Goal: Feedback & Contribution: Leave review/rating

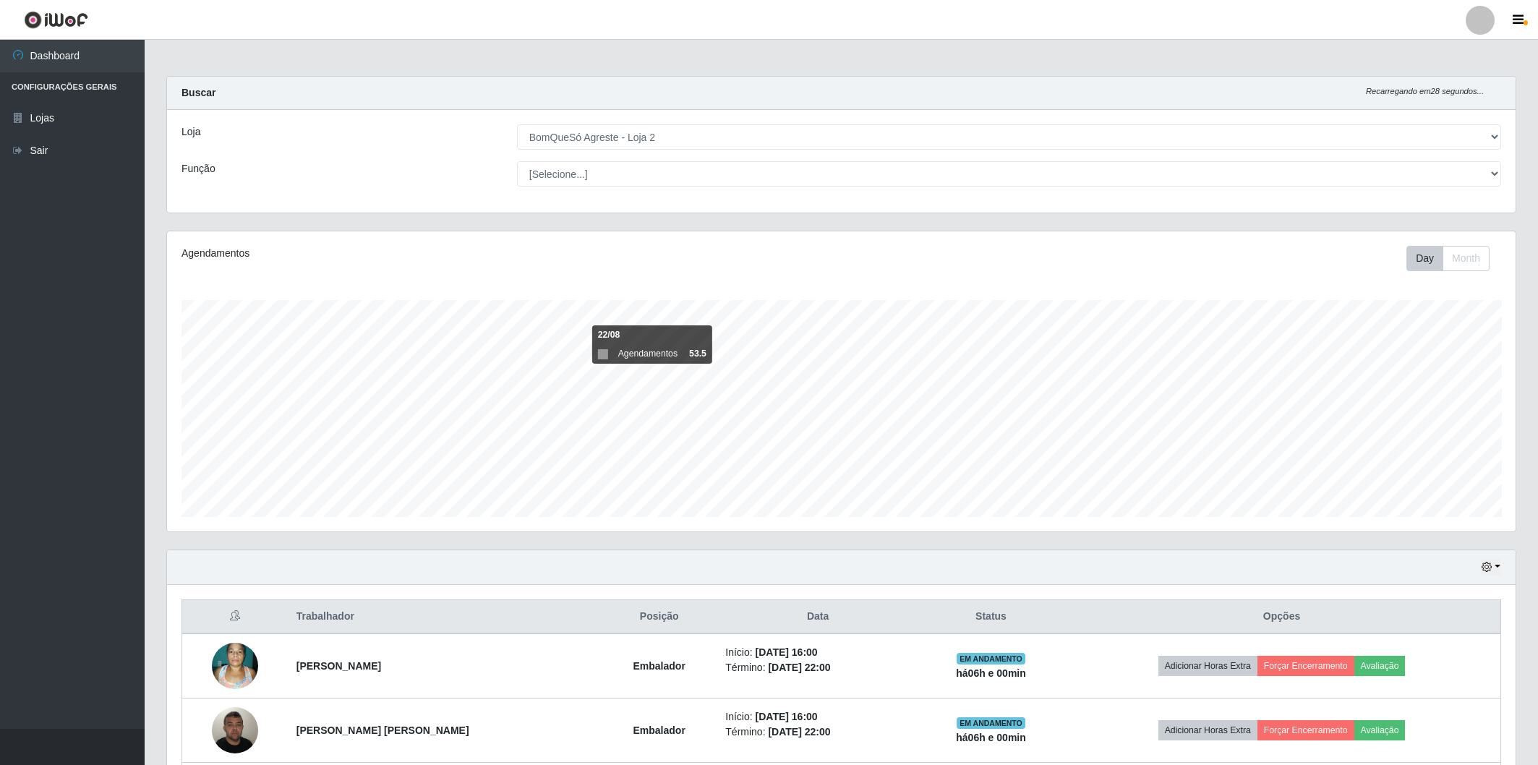
select select "214"
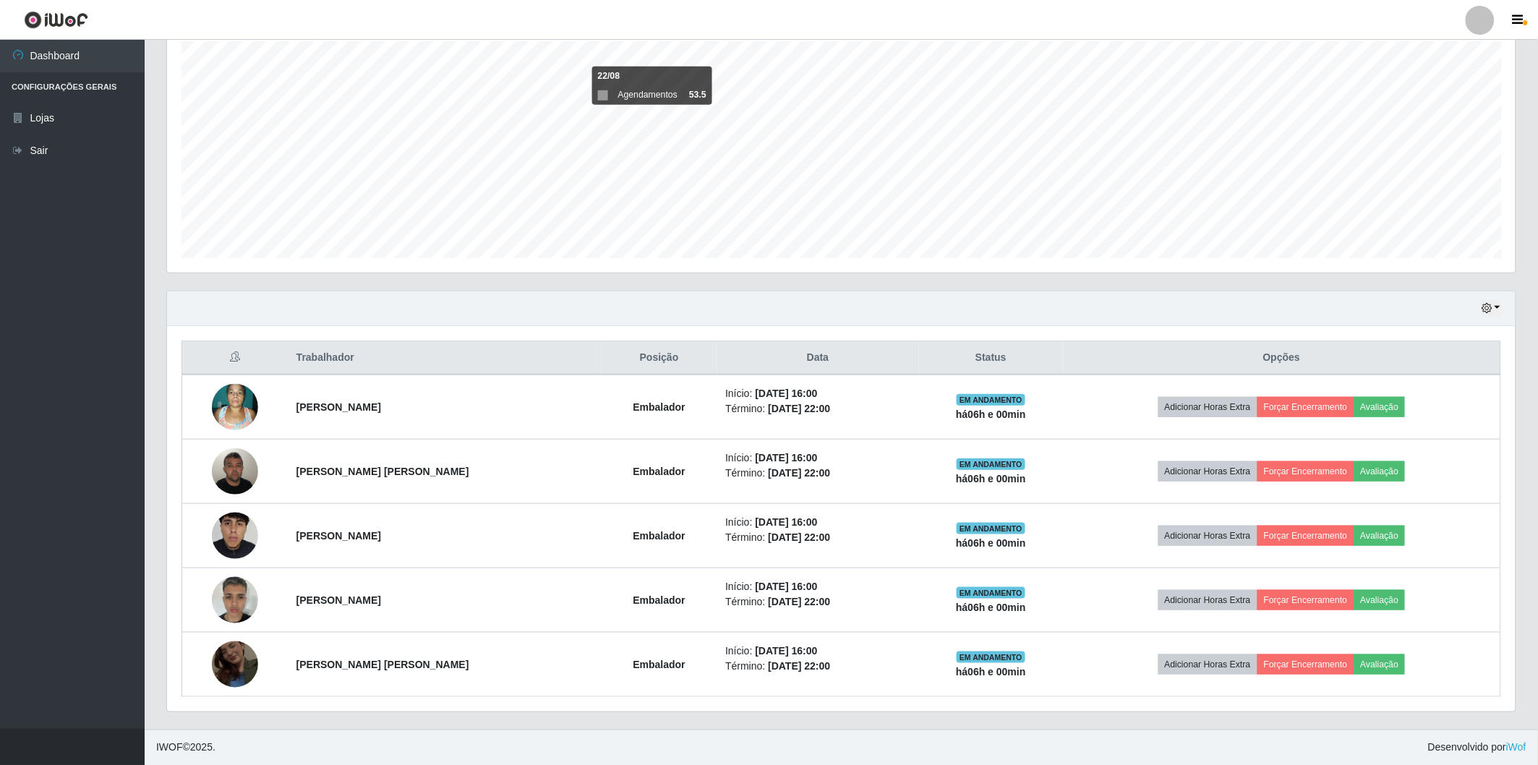
scroll to position [259, 0]
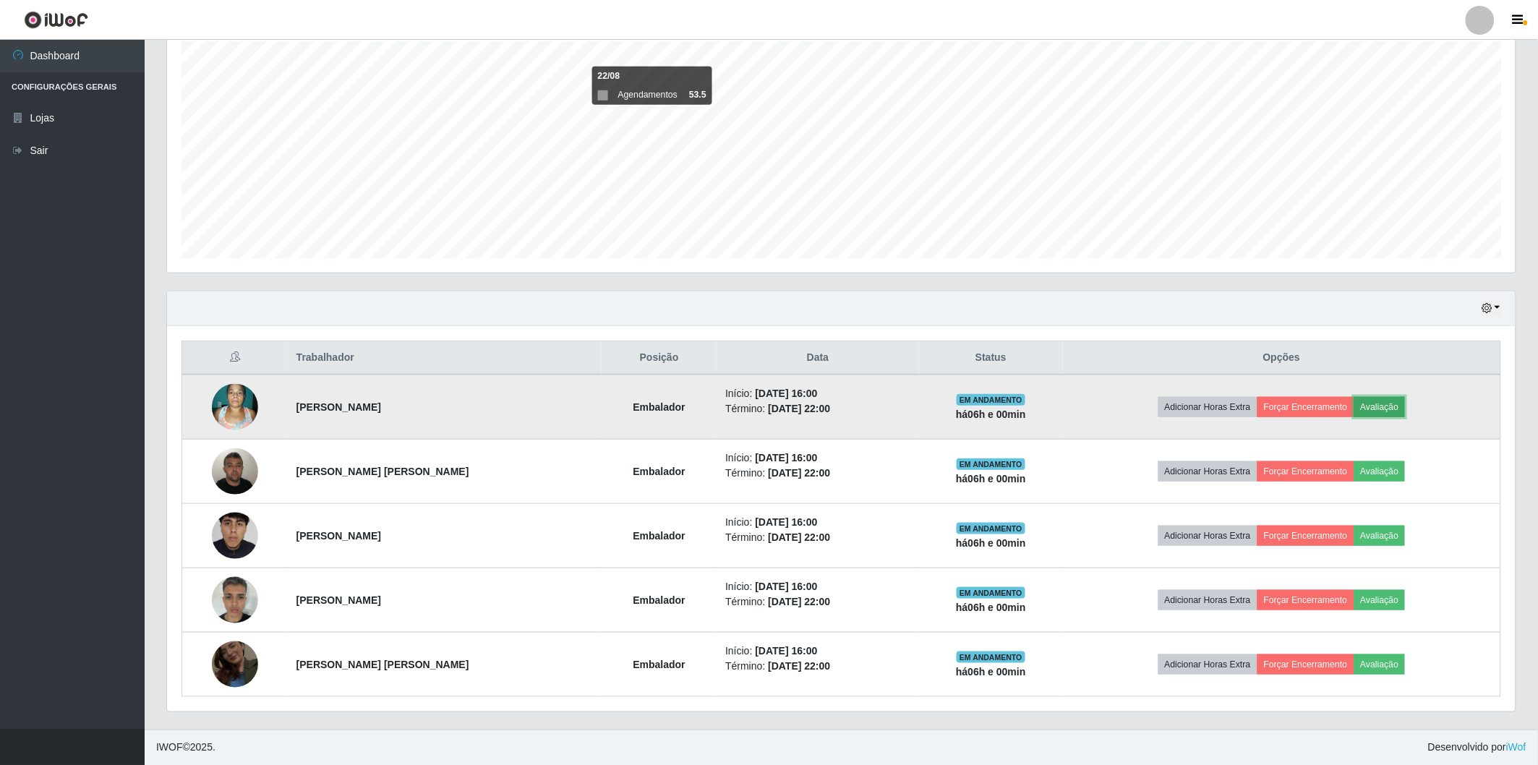
click at [1369, 397] on button "Avaliação" at bounding box center [1379, 407] width 51 height 20
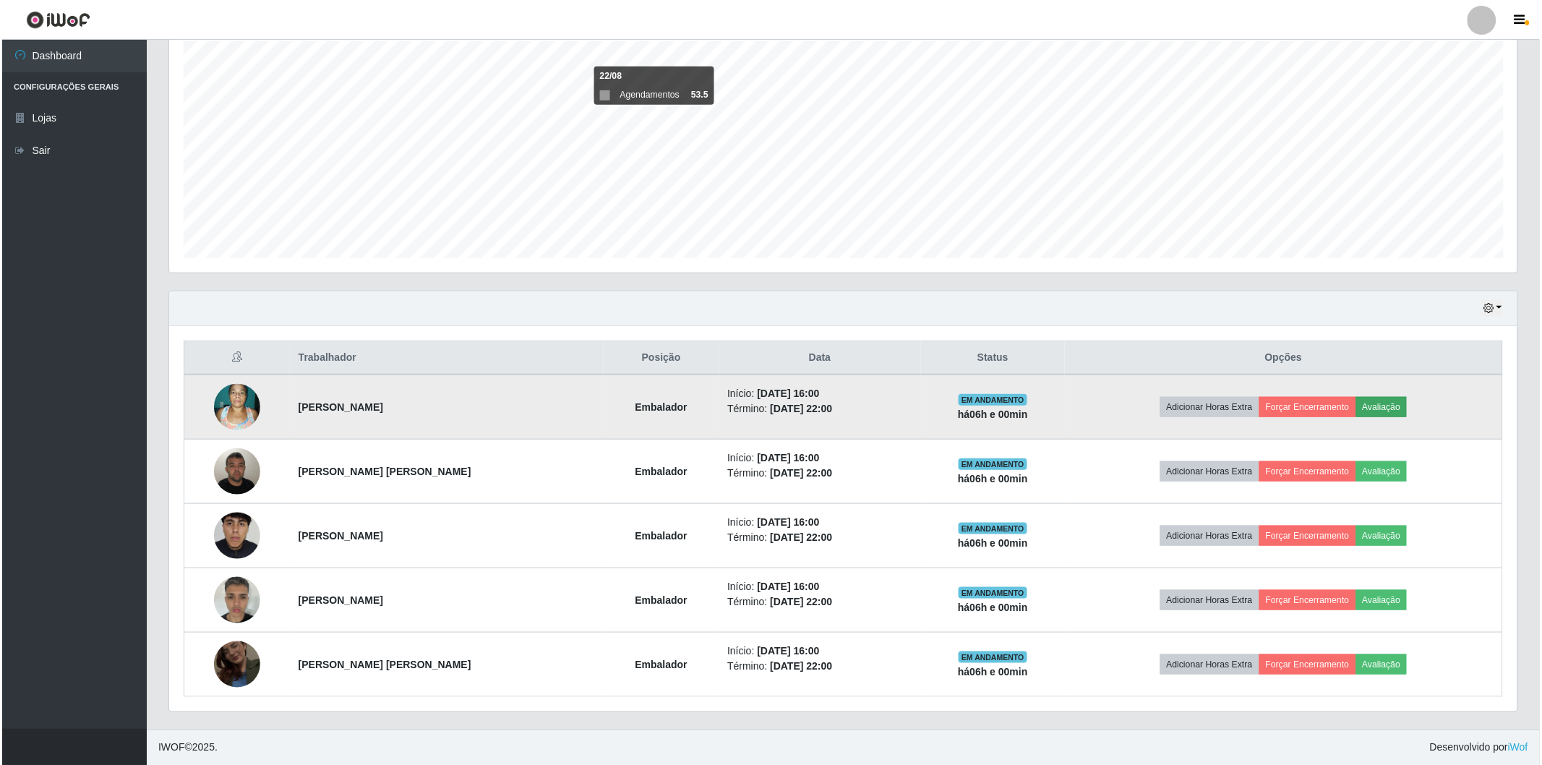
scroll to position [299, 1340]
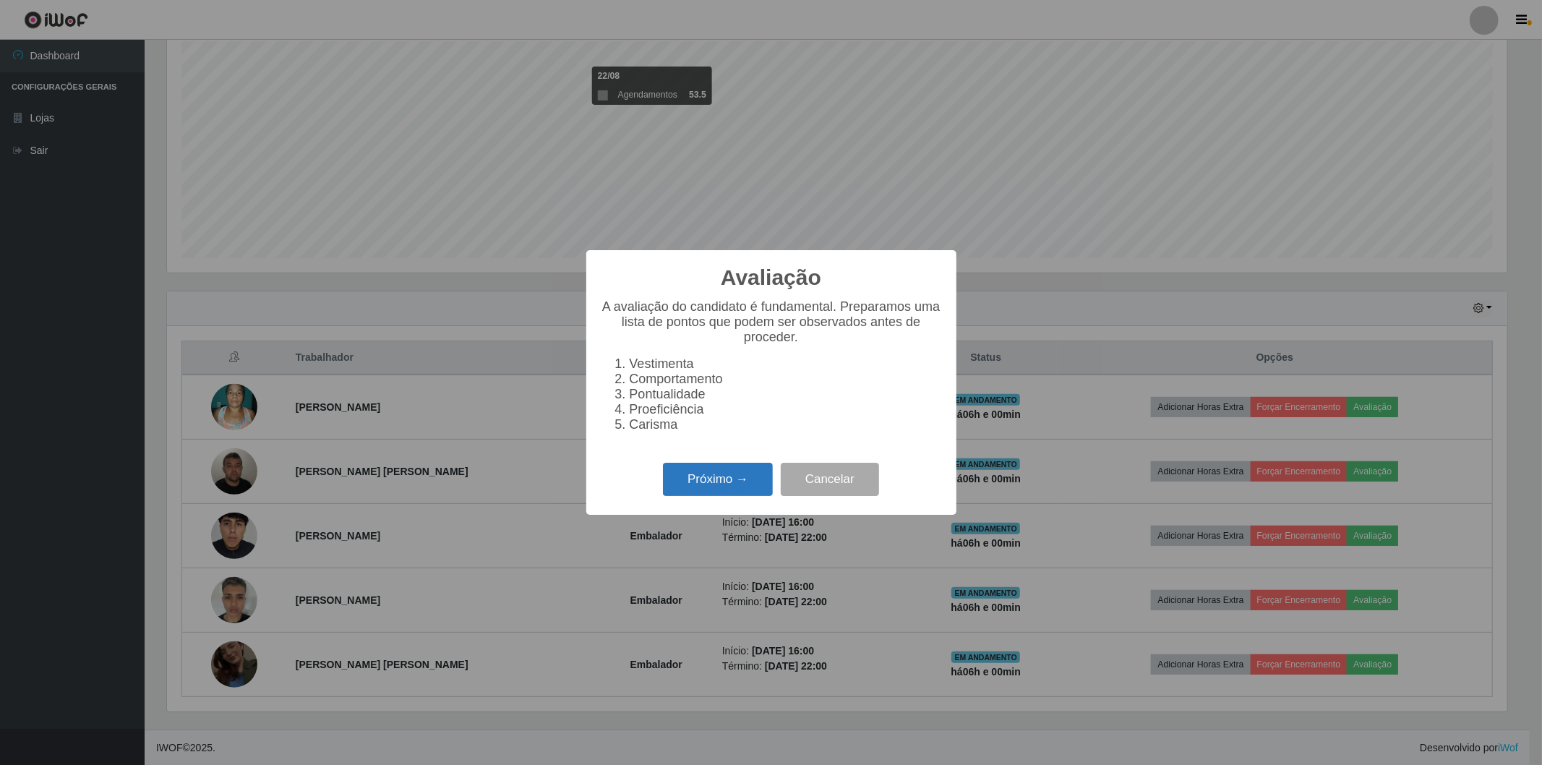
click at [735, 474] on button "Próximo →" at bounding box center [718, 480] width 110 height 34
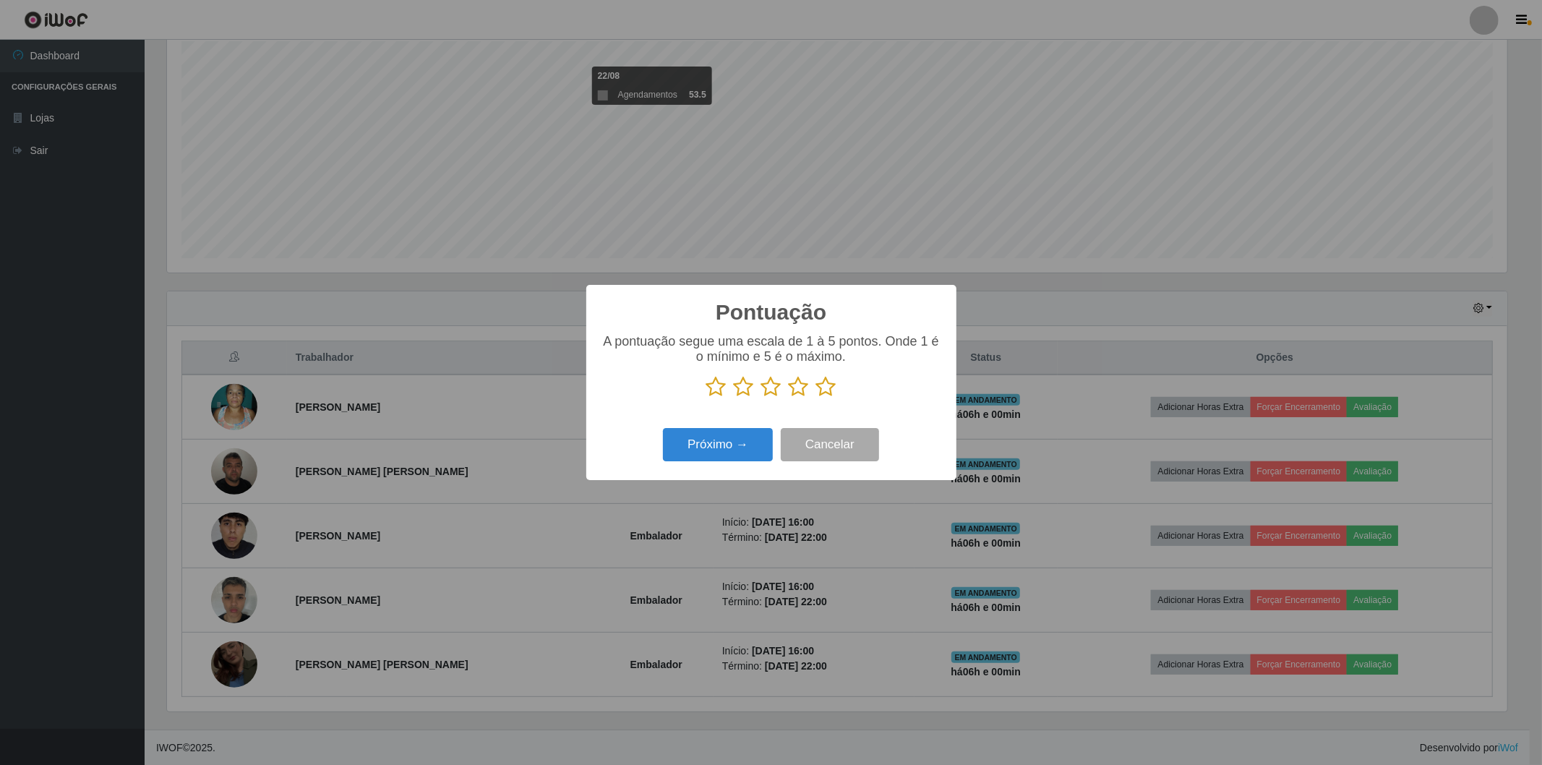
scroll to position [722654, 721614]
click at [826, 391] on icon at bounding box center [826, 387] width 20 height 22
click at [816, 398] on input "radio" at bounding box center [816, 398] width 0 height 0
click at [738, 454] on button "Próximo →" at bounding box center [718, 445] width 110 height 34
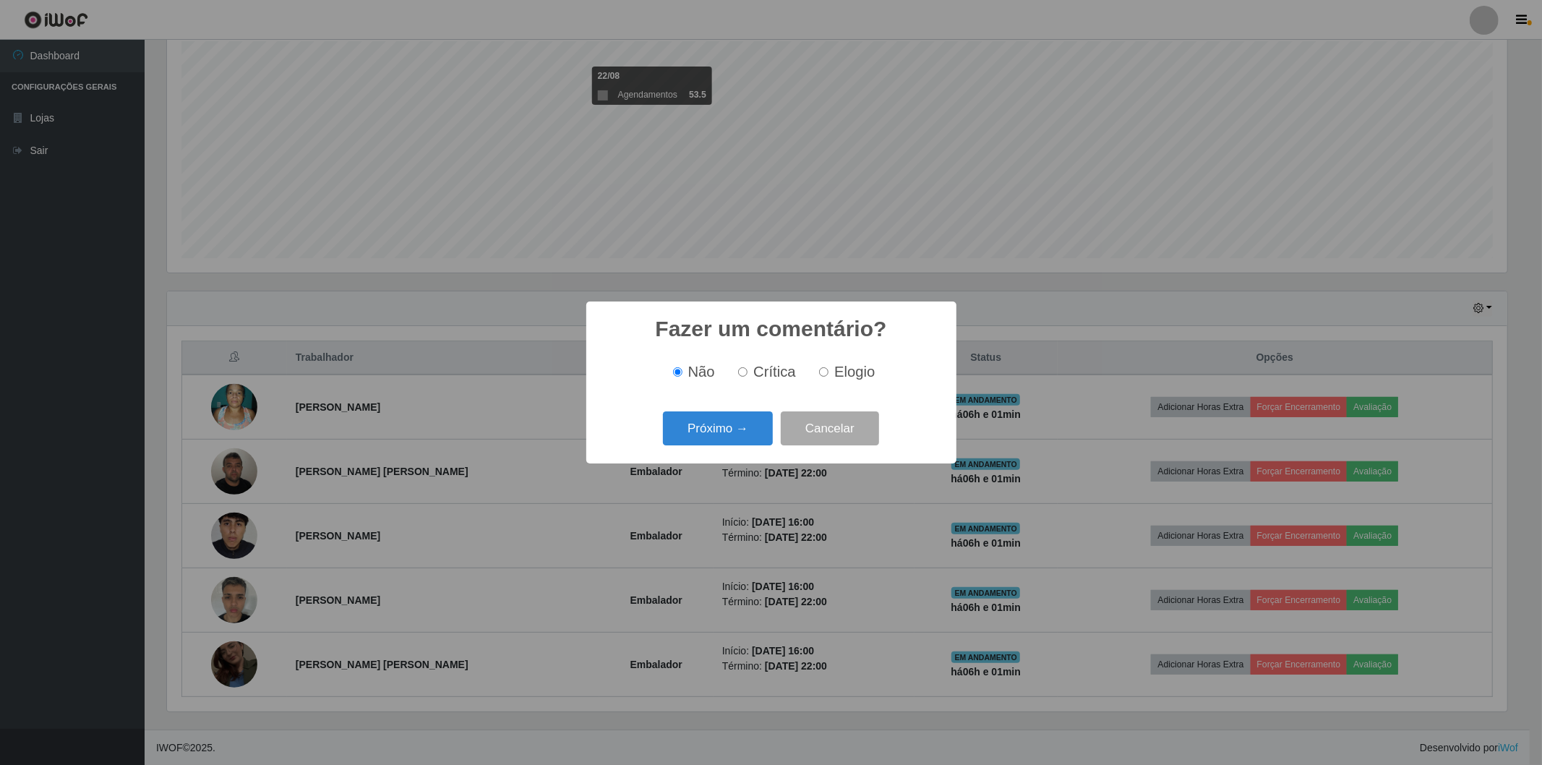
click at [821, 372] on input "Elogio" at bounding box center [823, 371] width 9 height 9
radio input "true"
click at [742, 438] on button "Próximo →" at bounding box center [718, 428] width 110 height 34
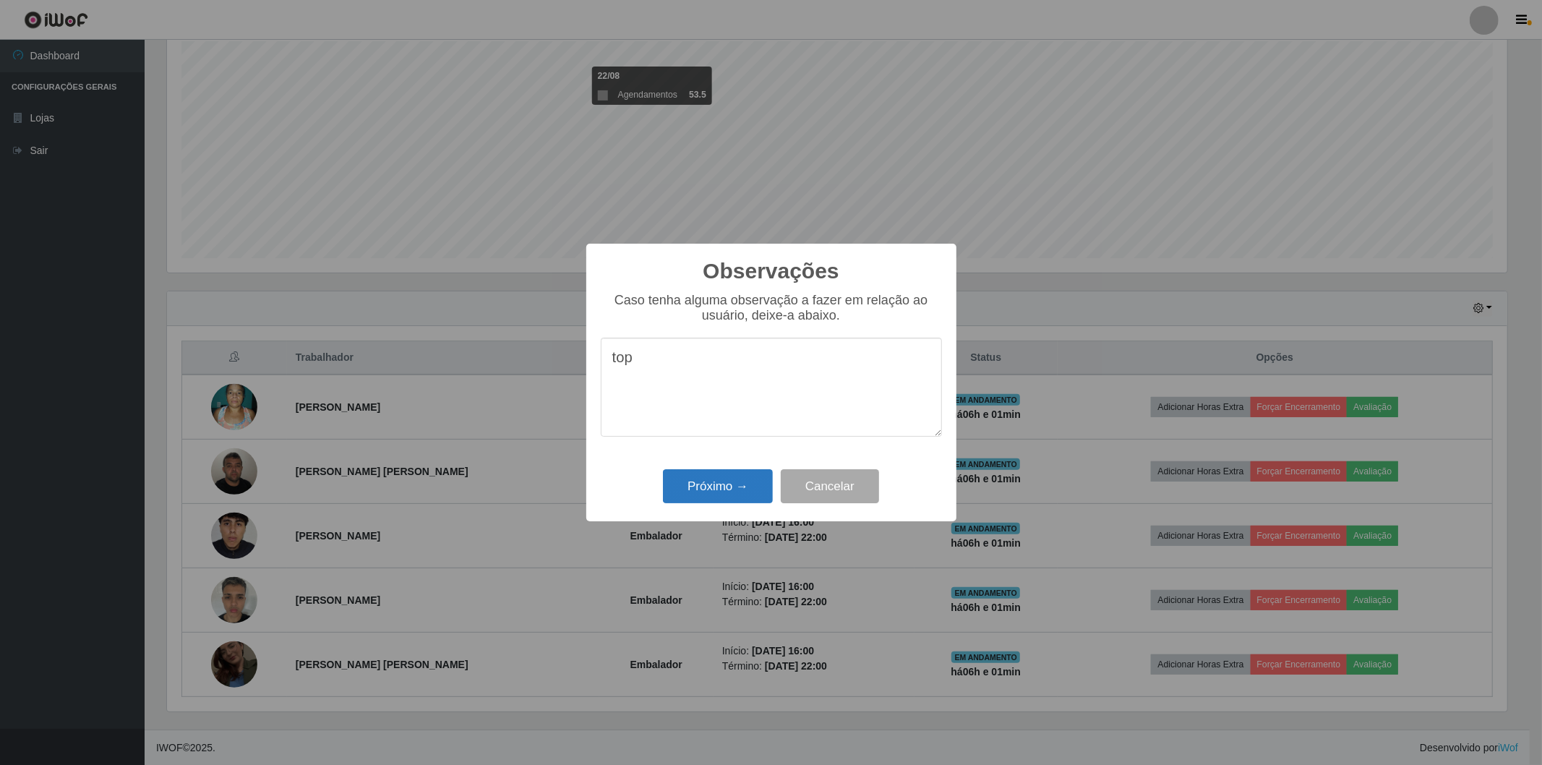
type textarea "top"
click at [720, 486] on button "Próximo →" at bounding box center [718, 486] width 110 height 34
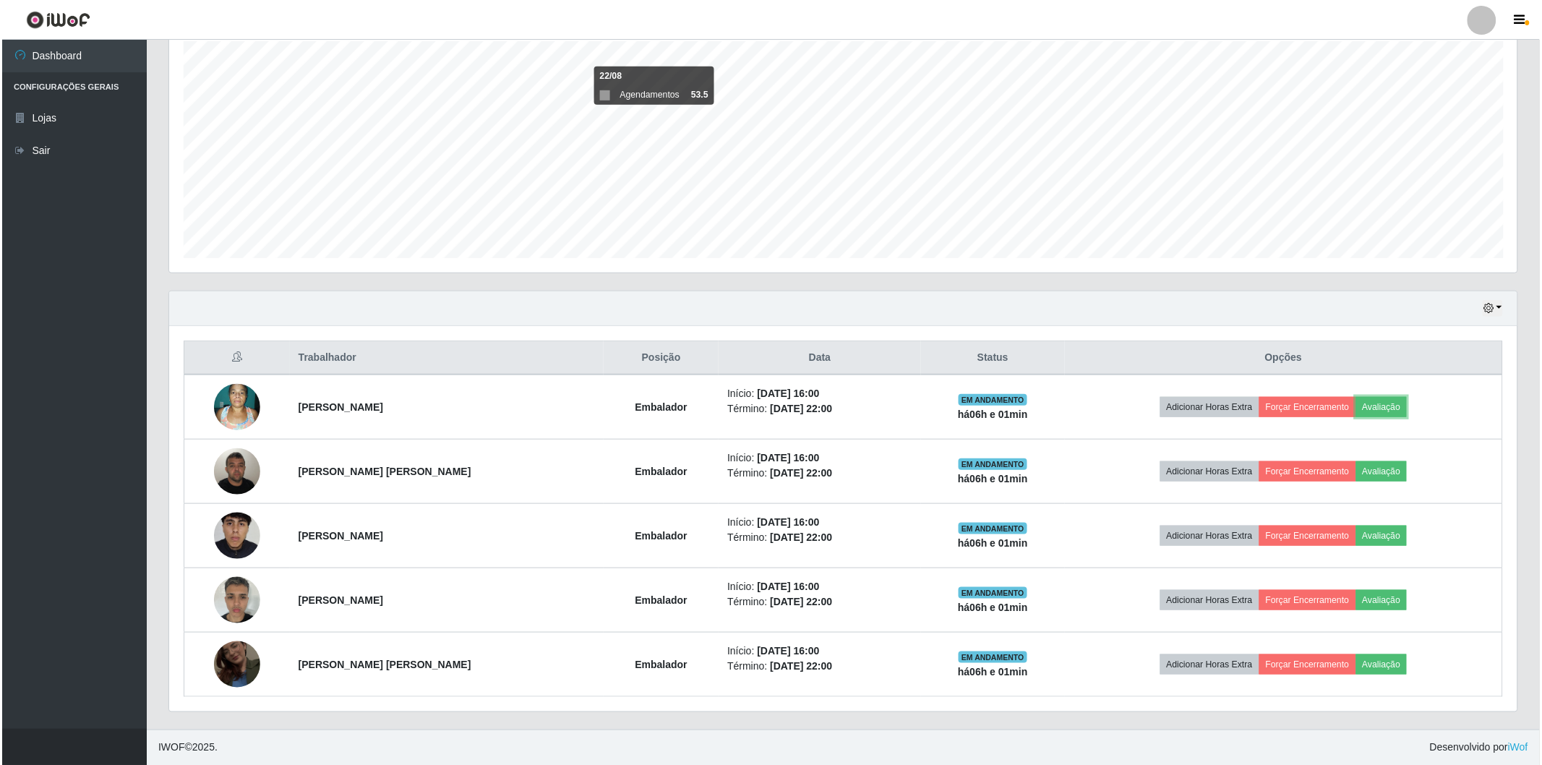
scroll to position [299, 1348]
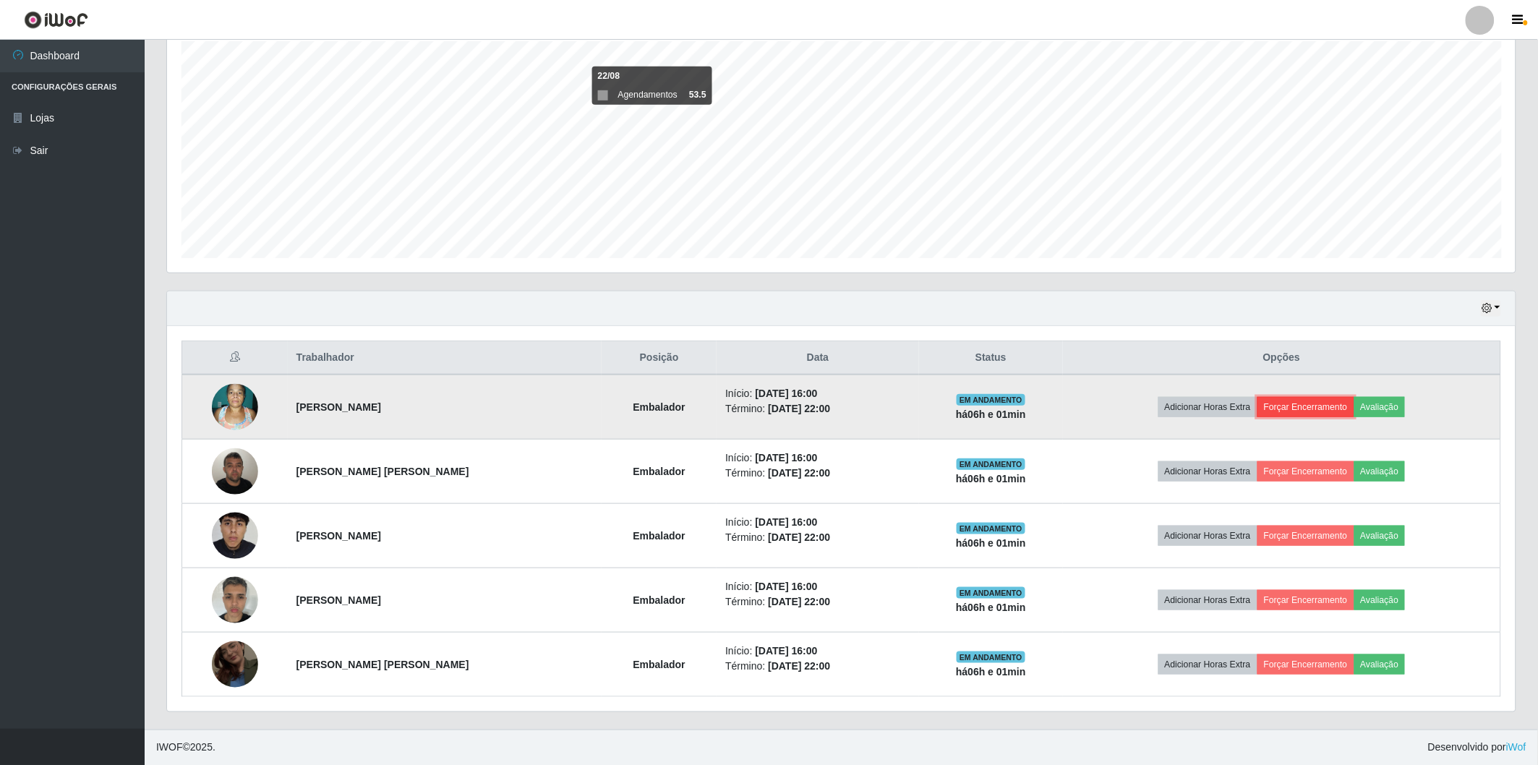
click at [1283, 406] on button "Forçar Encerramento" at bounding box center [1305, 407] width 97 height 20
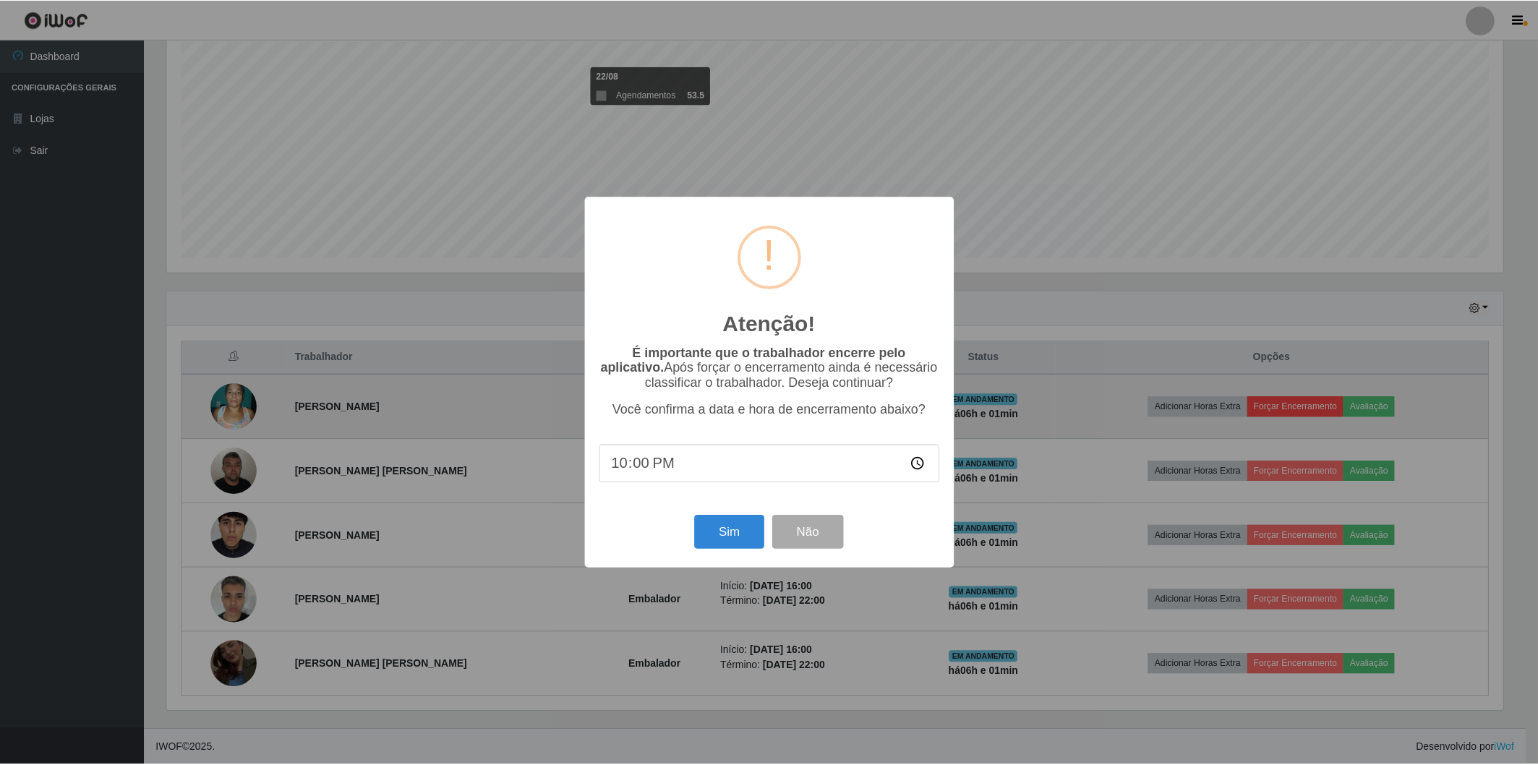
scroll to position [299, 1340]
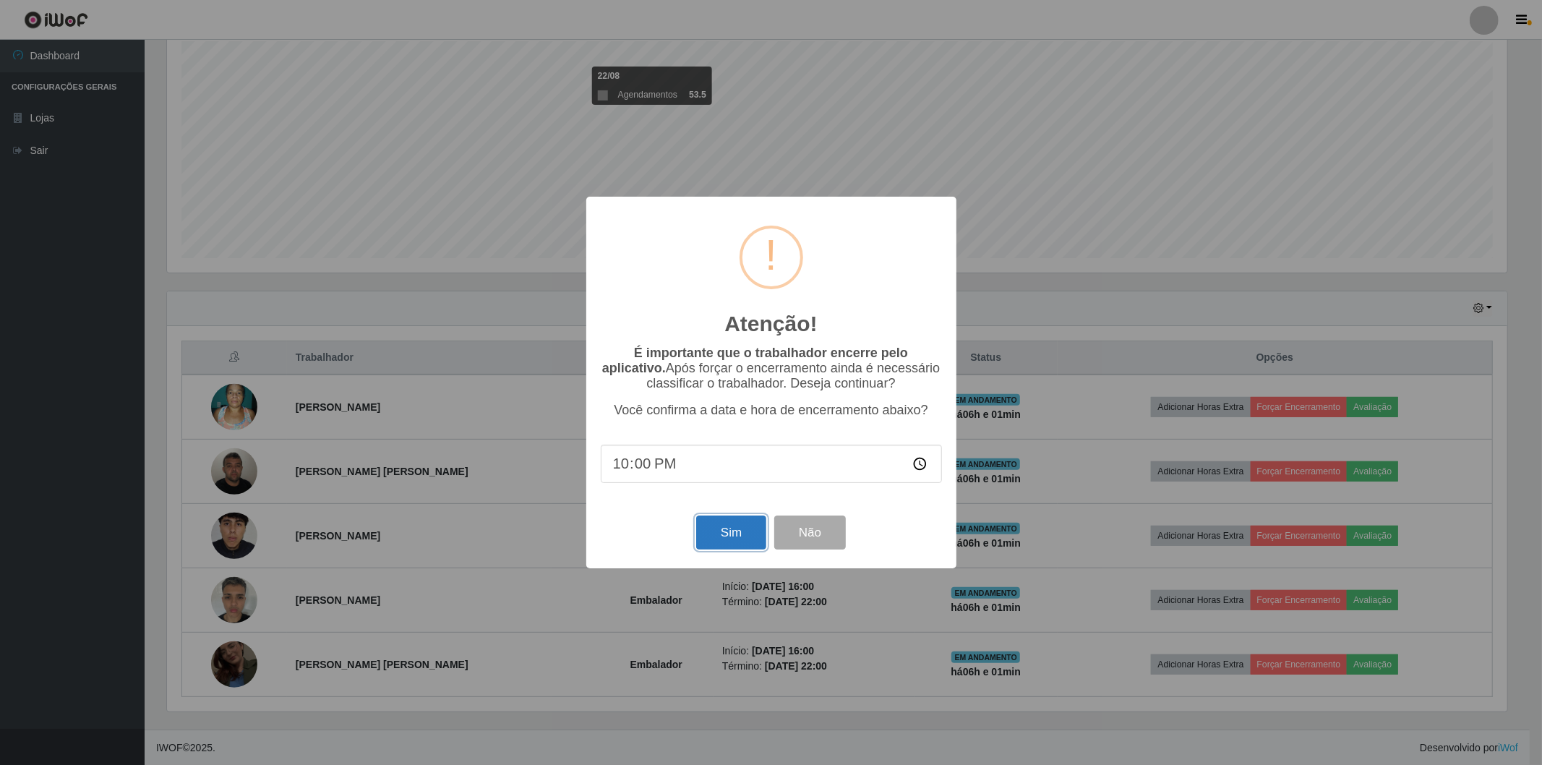
click at [716, 540] on button "Sim" at bounding box center [731, 532] width 70 height 34
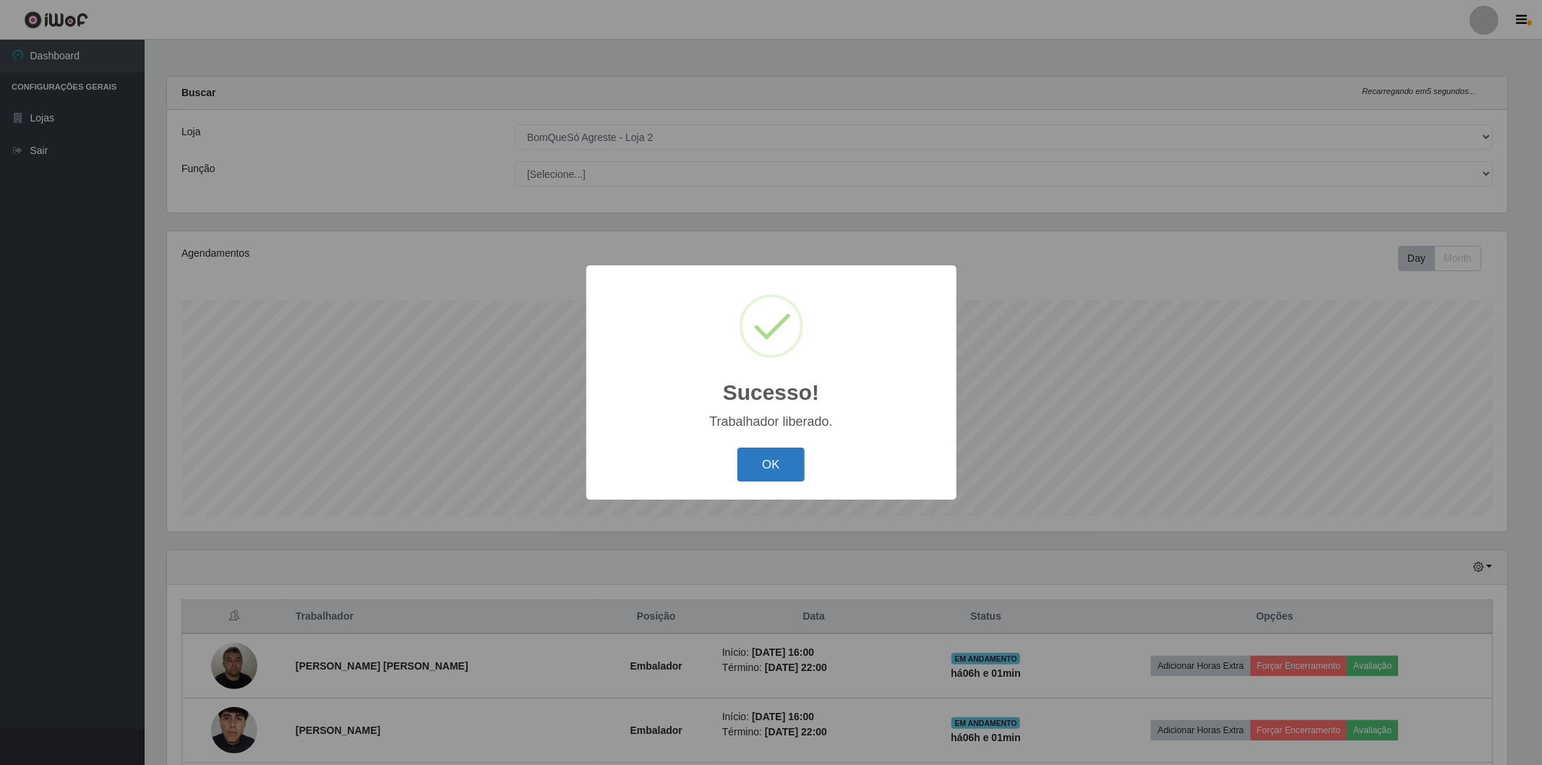
click at [771, 467] on button "OK" at bounding box center [770, 465] width 67 height 34
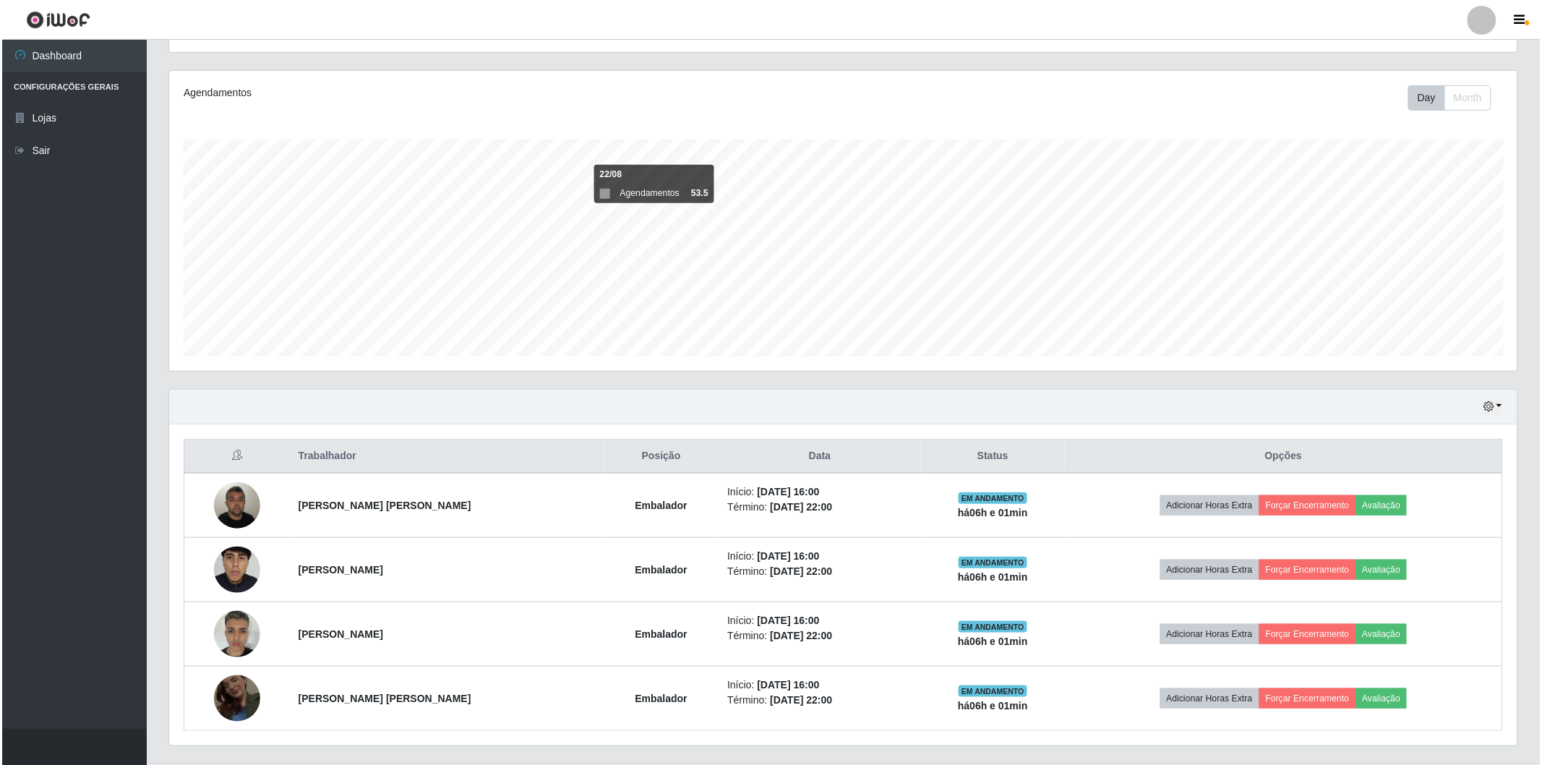
scroll to position [195, 0]
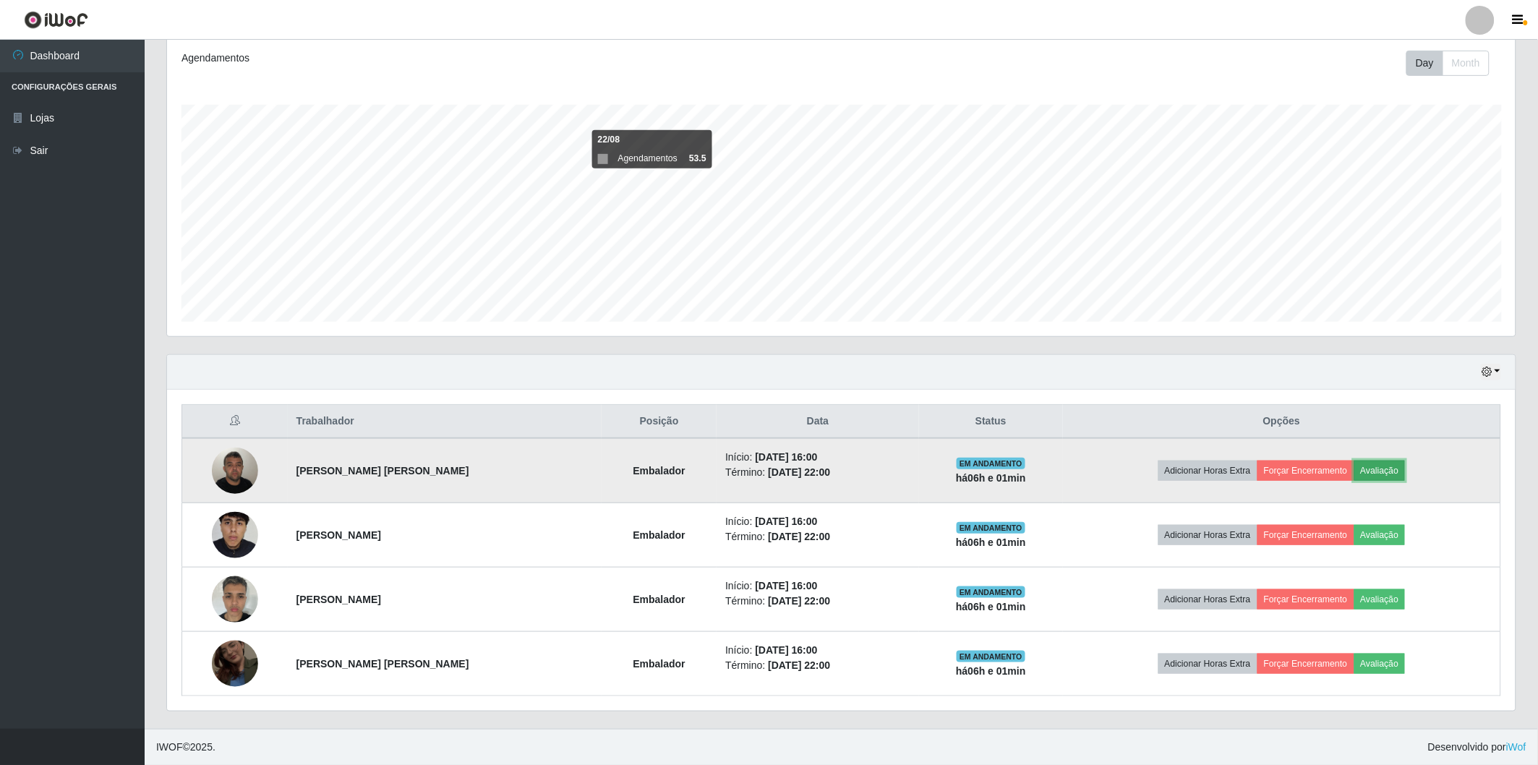
click at [1378, 472] on button "Avaliação" at bounding box center [1379, 471] width 51 height 20
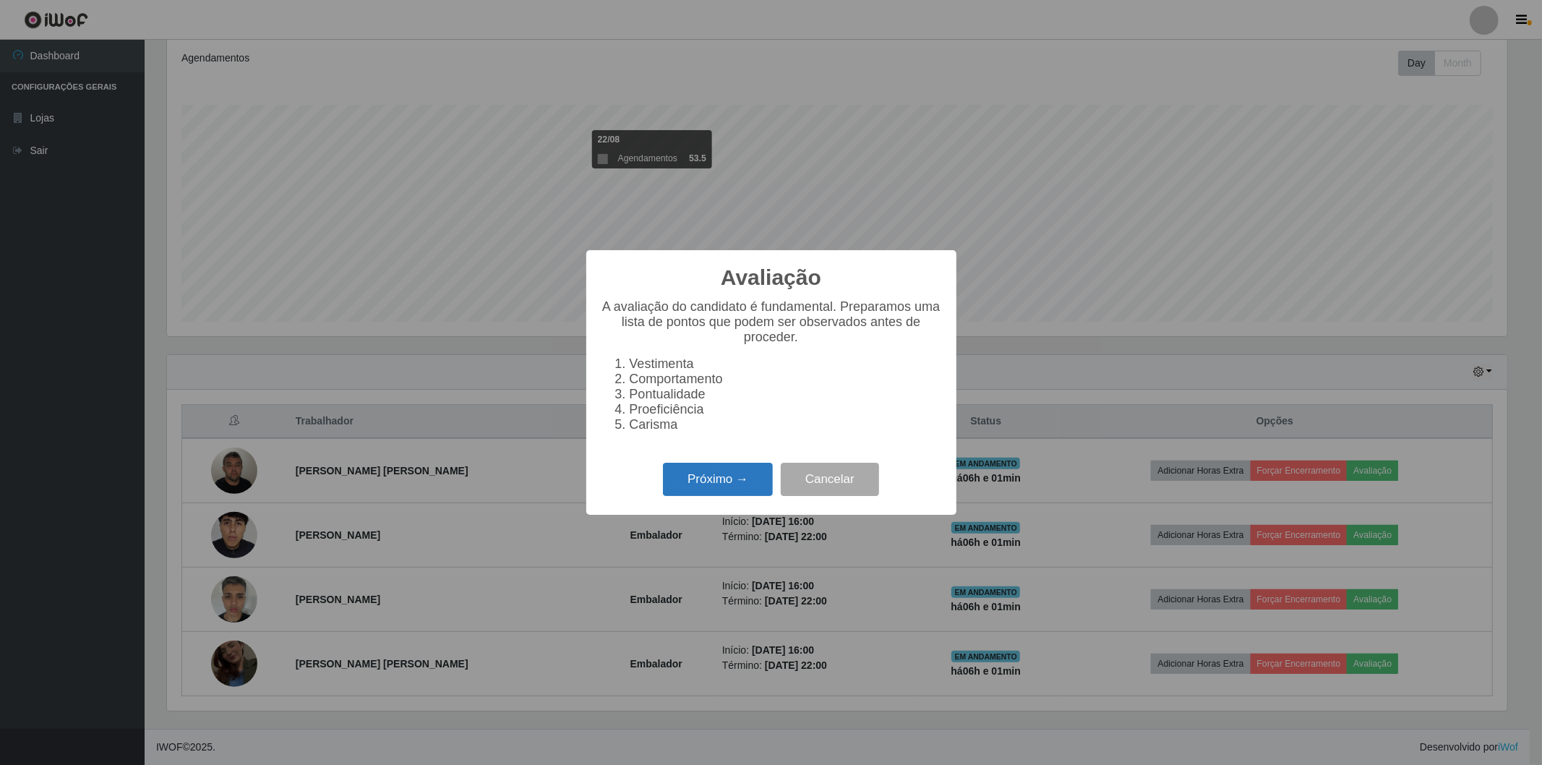
click at [753, 484] on button "Próximo →" at bounding box center [718, 480] width 110 height 34
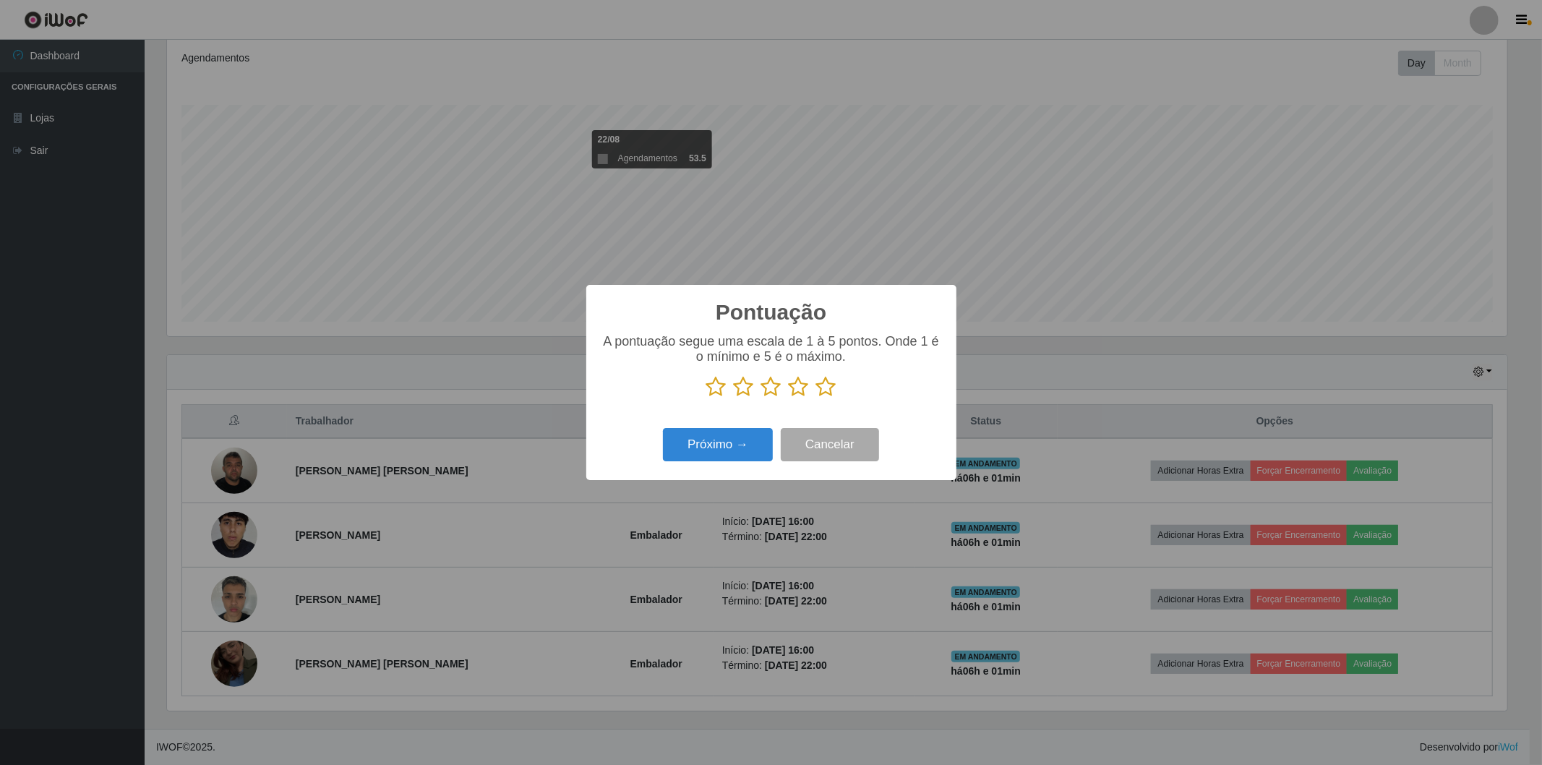
scroll to position [722654, 721614]
click at [822, 388] on icon at bounding box center [826, 387] width 20 height 22
click at [816, 398] on input "radio" at bounding box center [816, 398] width 0 height 0
click at [742, 446] on button "Próximo →" at bounding box center [718, 445] width 110 height 34
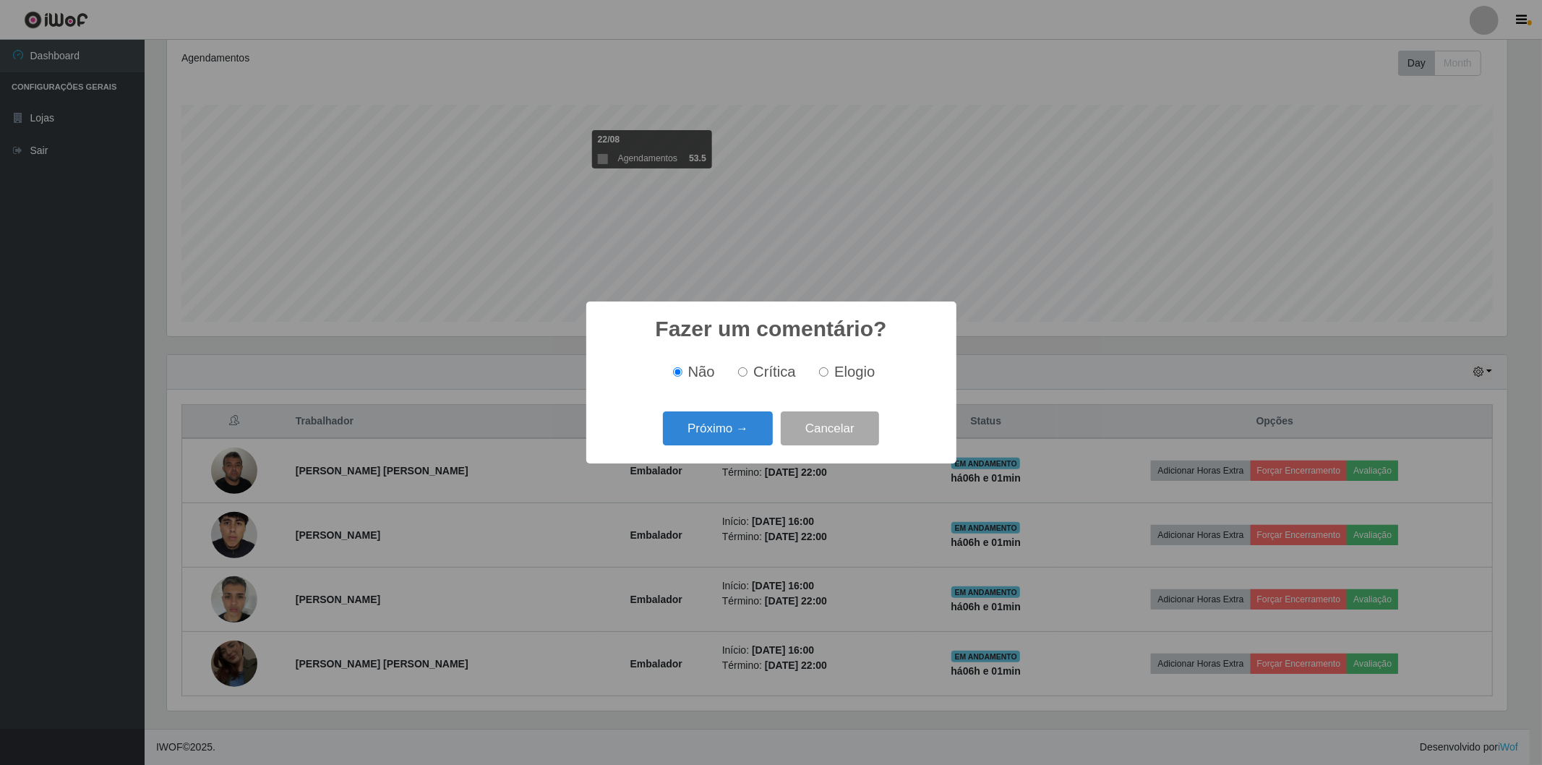
click at [824, 373] on input "Elogio" at bounding box center [823, 371] width 9 height 9
radio input "true"
click at [752, 432] on button "Próximo →" at bounding box center [718, 428] width 110 height 34
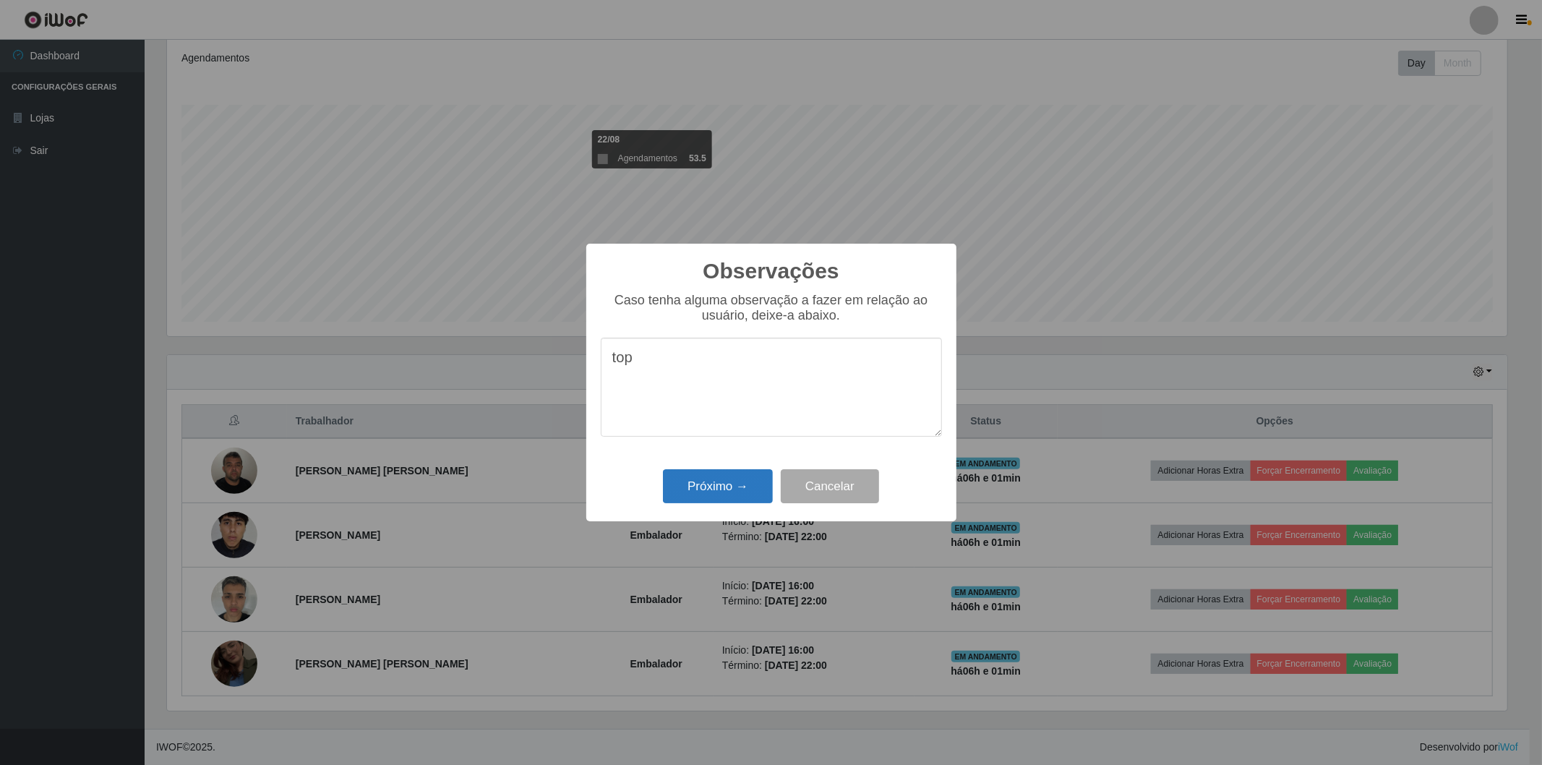
type textarea "top"
click at [748, 484] on button "Próximo →" at bounding box center [718, 486] width 110 height 34
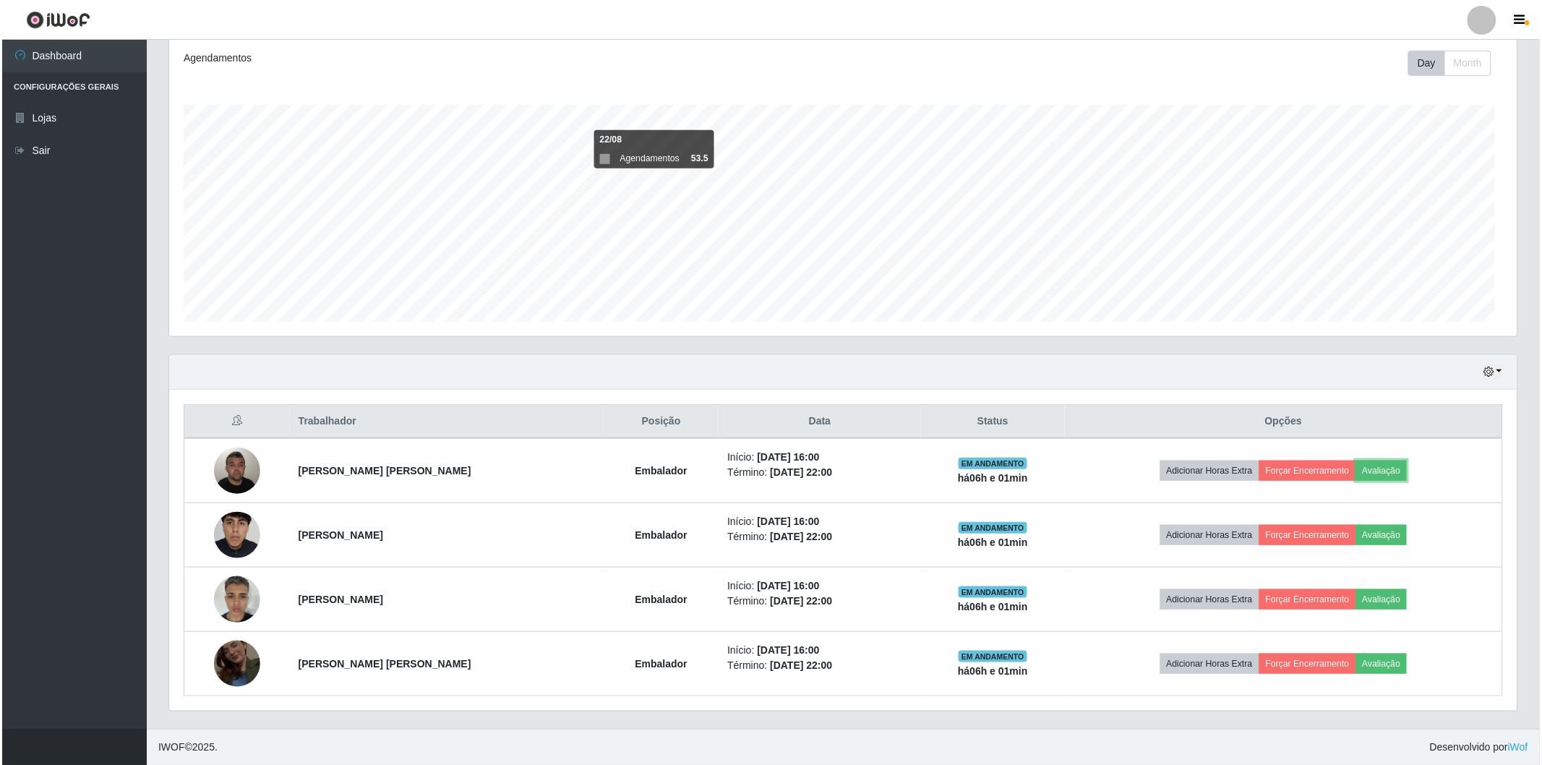
scroll to position [299, 1348]
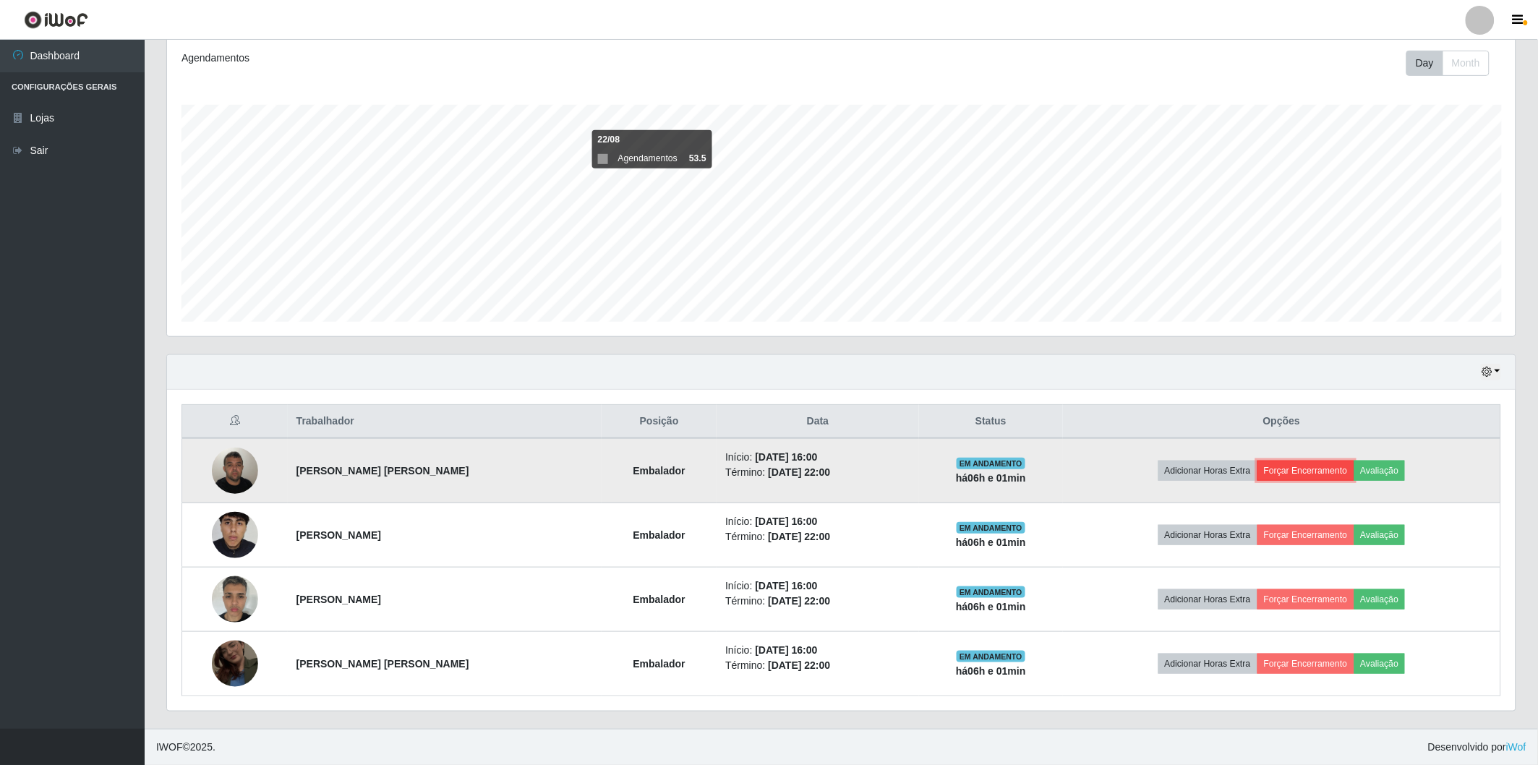
click at [1278, 475] on button "Forçar Encerramento" at bounding box center [1305, 471] width 97 height 20
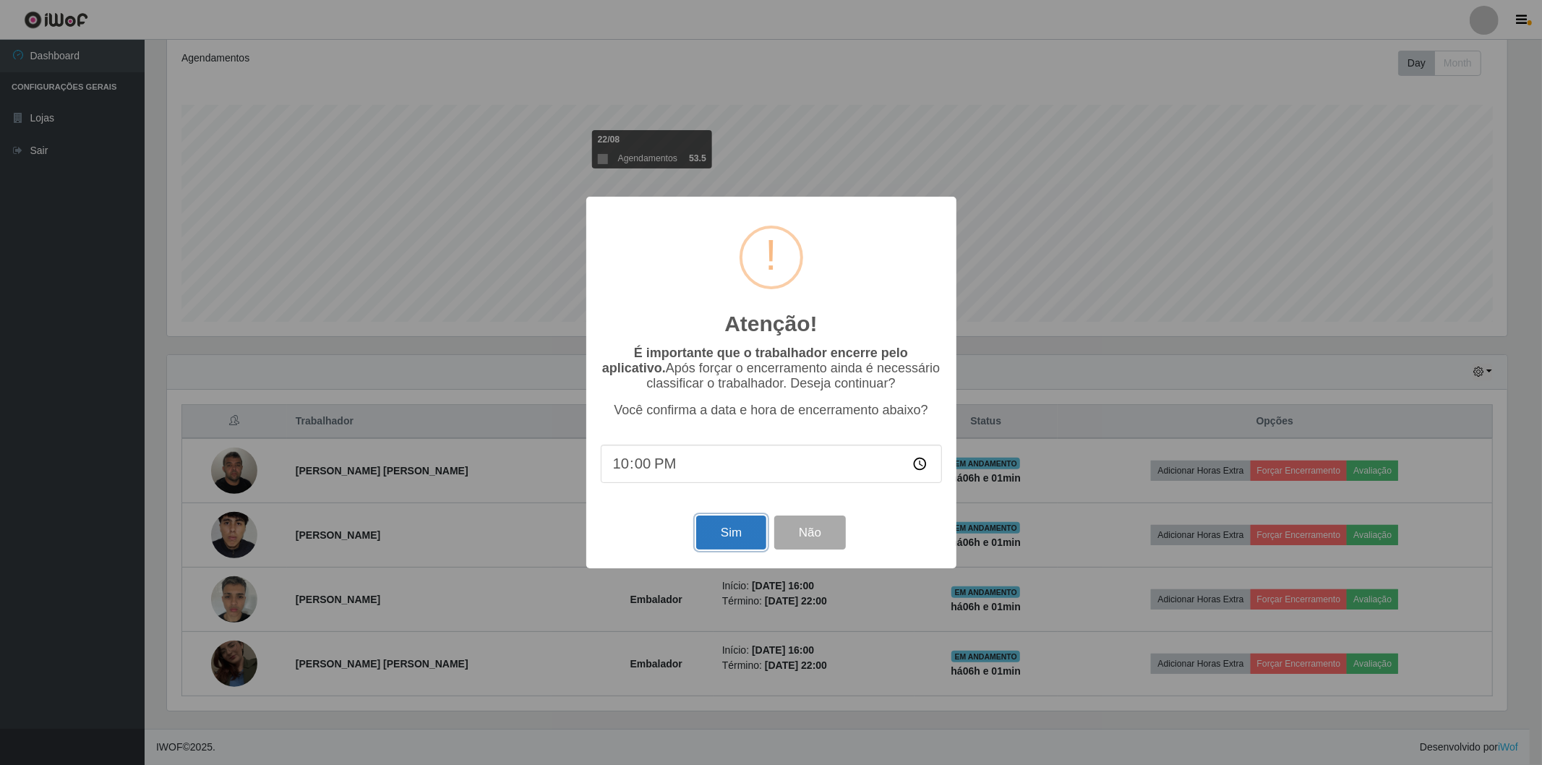
click at [711, 528] on button "Sim" at bounding box center [731, 532] width 70 height 34
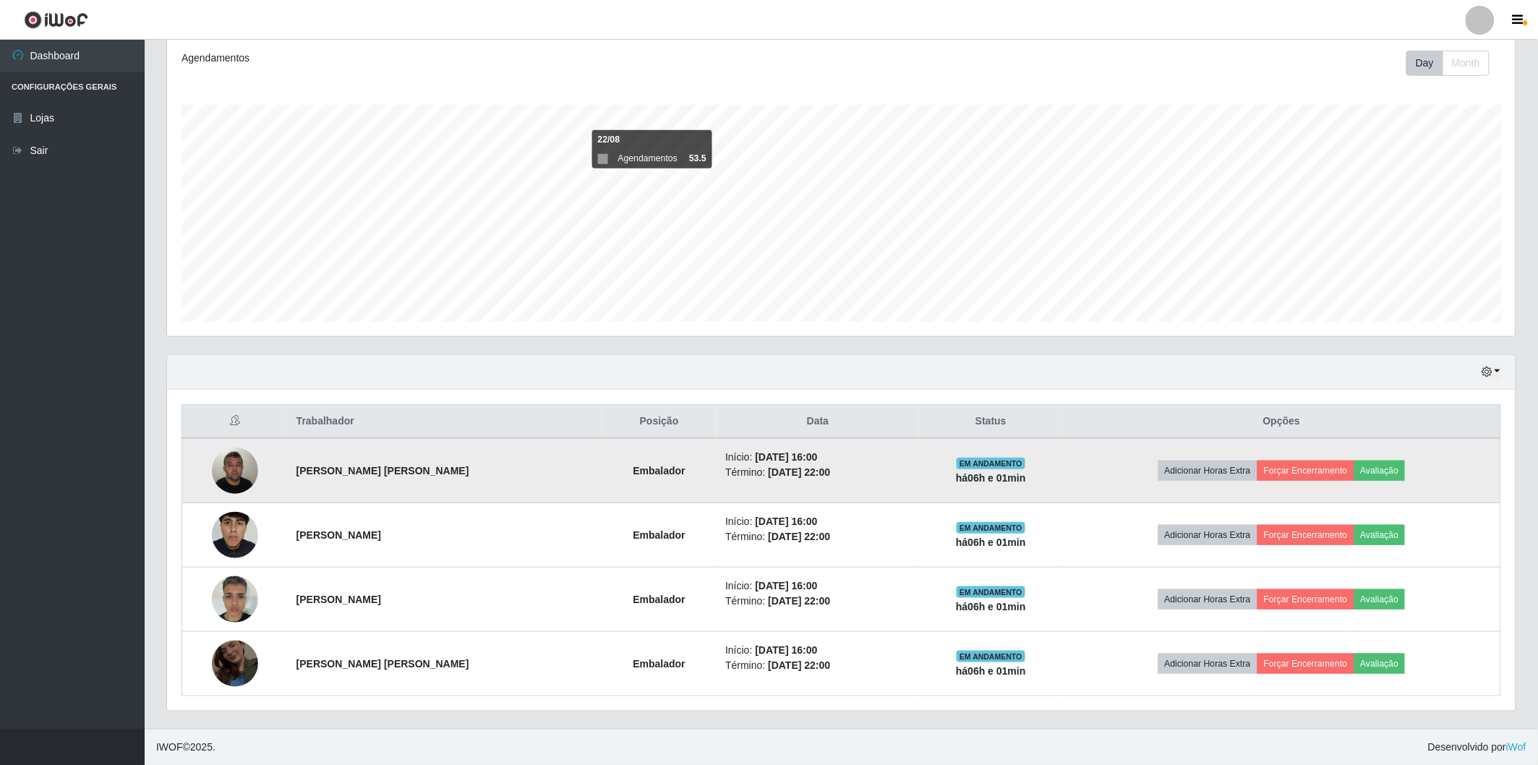
scroll to position [0, 0]
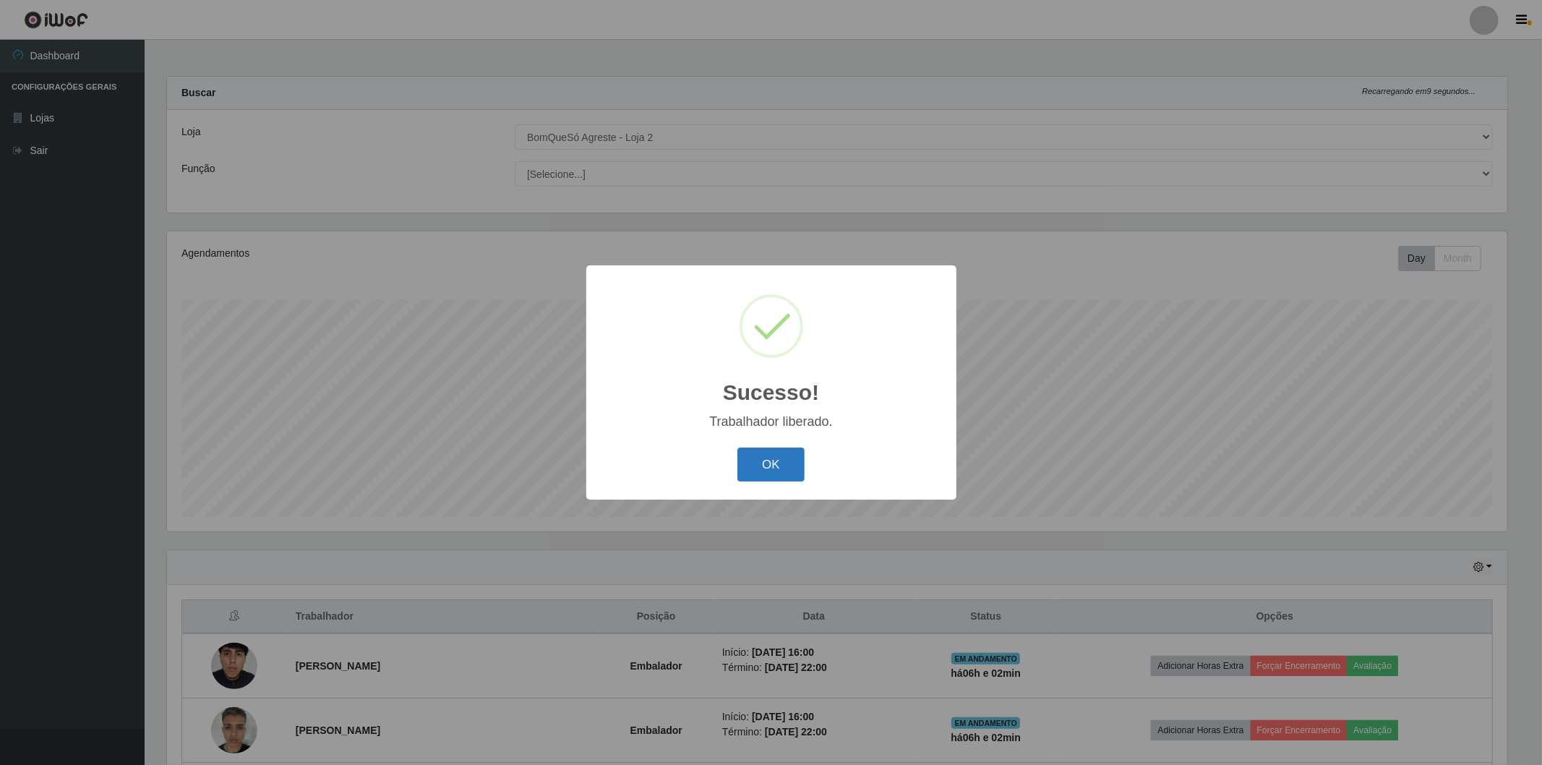
click at [775, 478] on button "OK" at bounding box center [770, 465] width 67 height 34
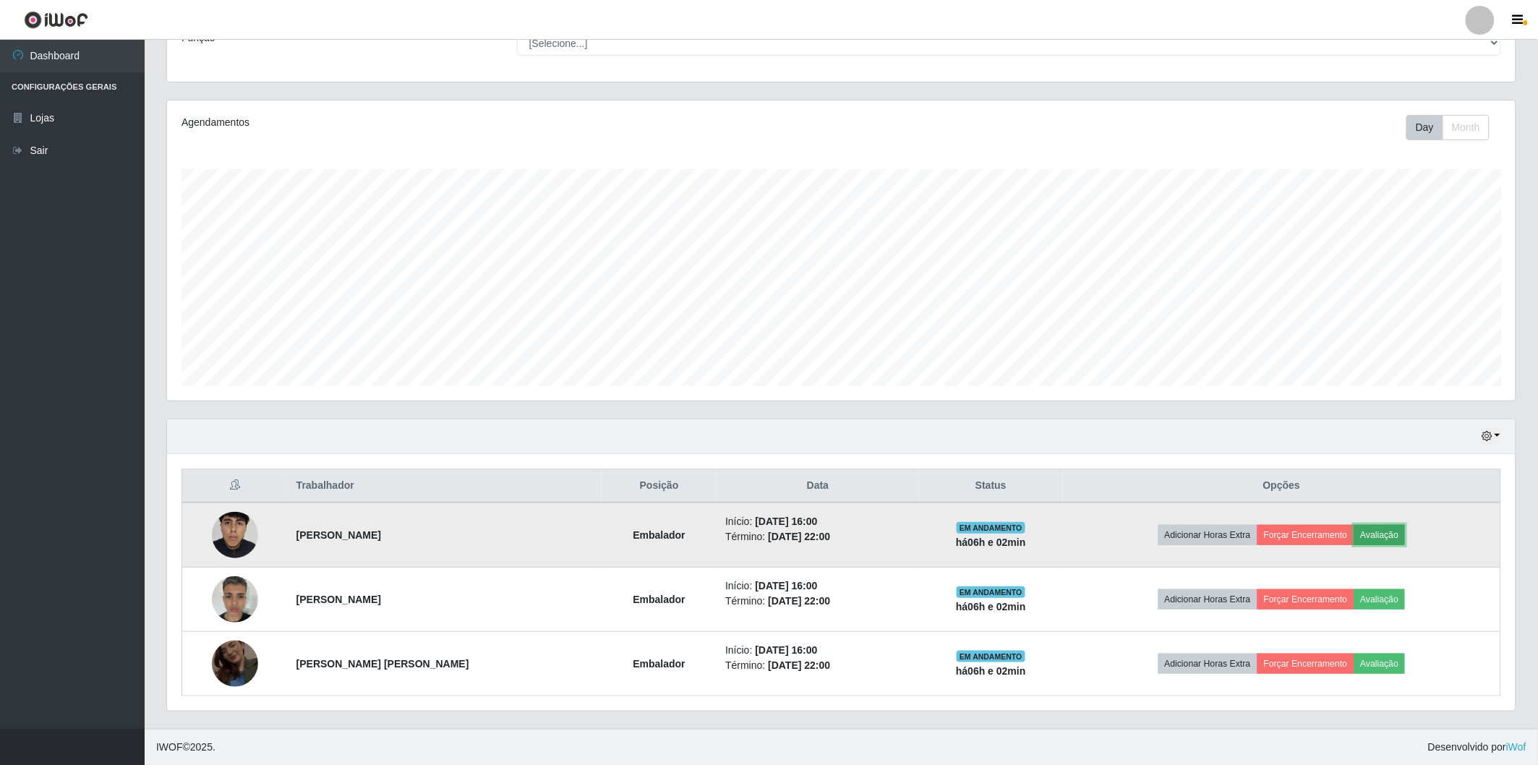
click at [1372, 536] on button "Avaliação" at bounding box center [1379, 535] width 51 height 20
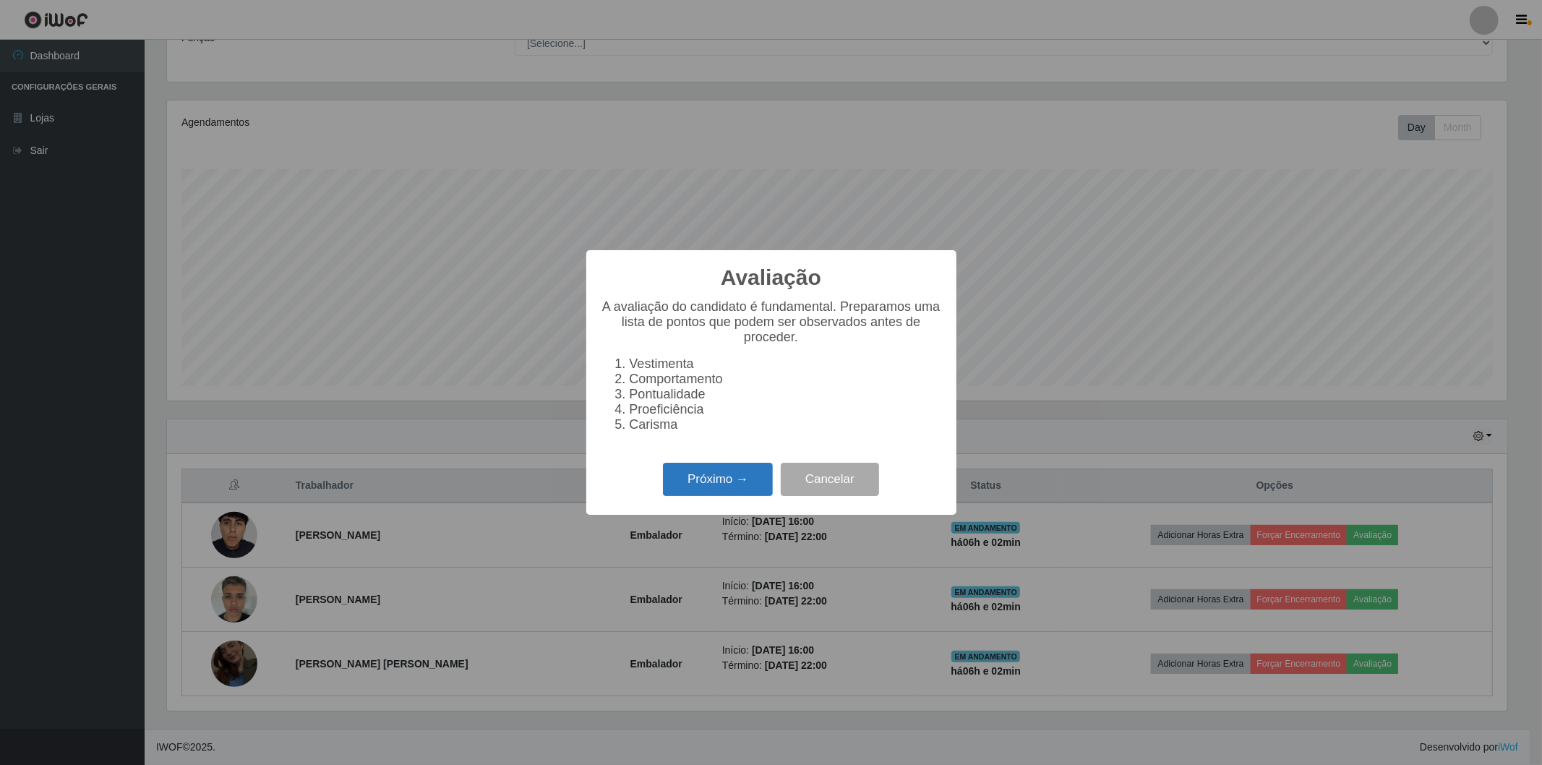
click at [749, 481] on button "Próximo →" at bounding box center [718, 480] width 110 height 34
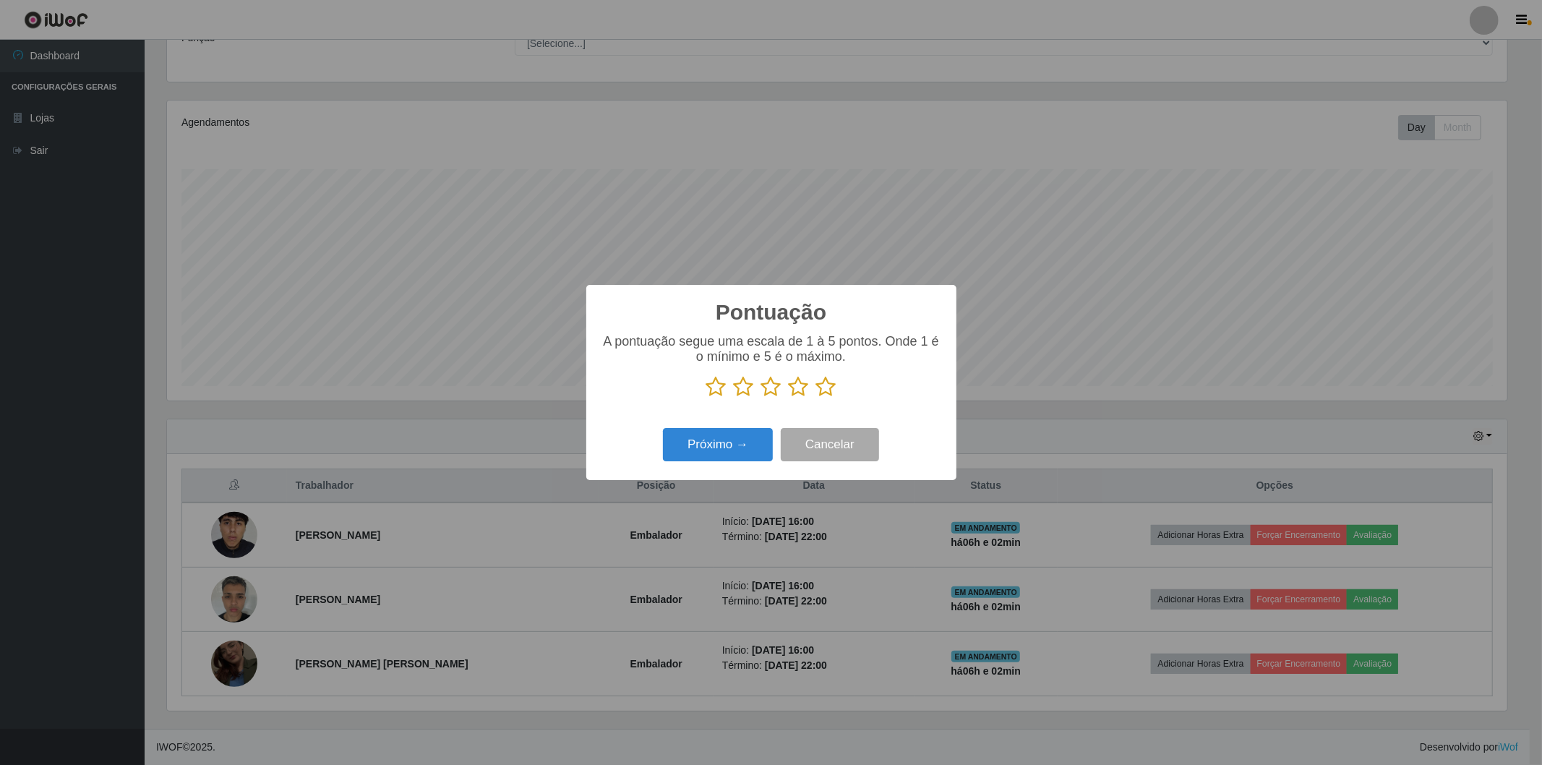
click at [824, 394] on icon at bounding box center [826, 387] width 20 height 22
click at [816, 398] on input "radio" at bounding box center [816, 398] width 0 height 0
click at [727, 446] on button "Próximo →" at bounding box center [718, 445] width 110 height 34
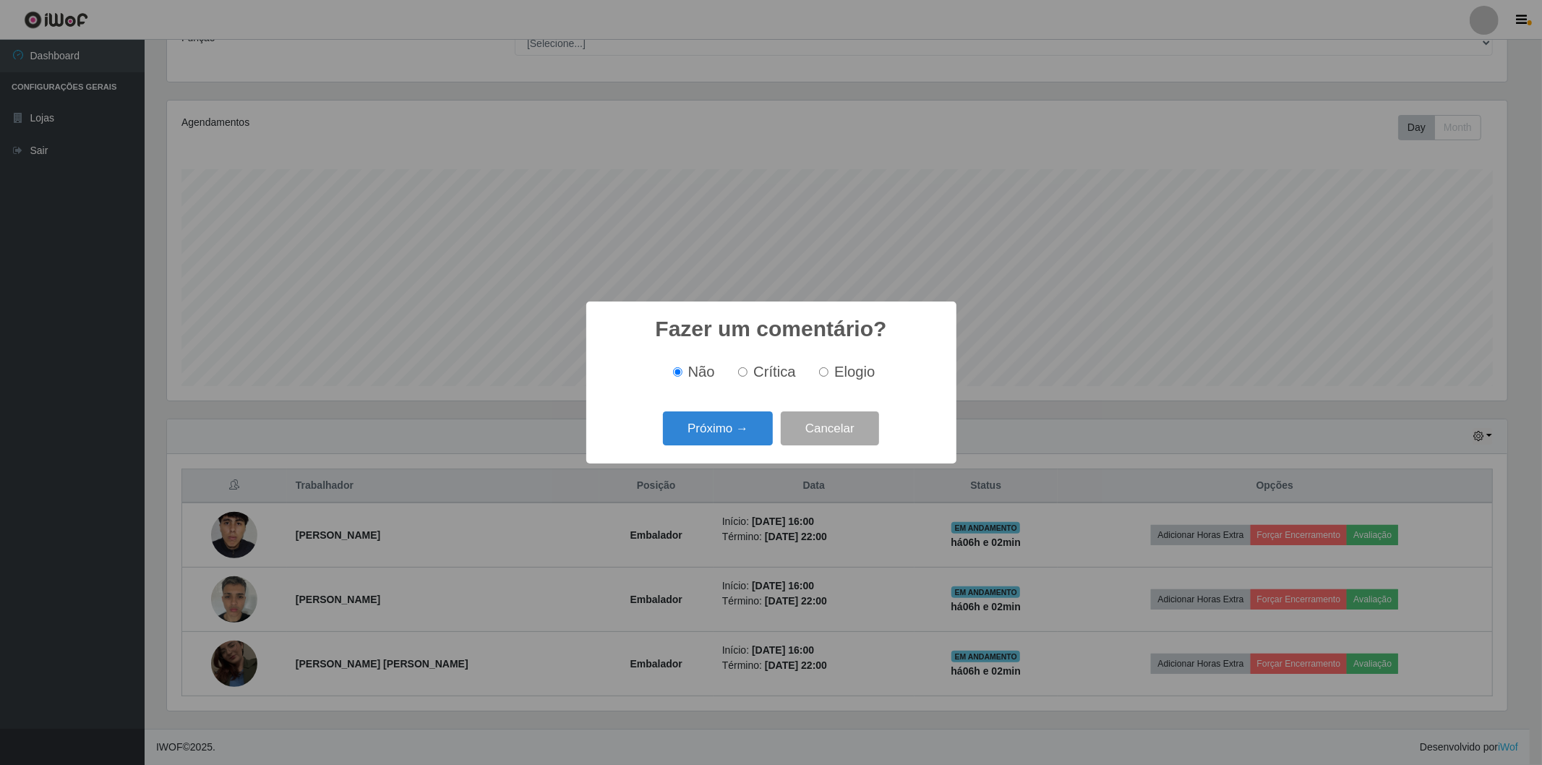
click at [822, 371] on input "Elogio" at bounding box center [823, 371] width 9 height 9
radio input "true"
click at [722, 429] on button "Próximo →" at bounding box center [718, 428] width 110 height 34
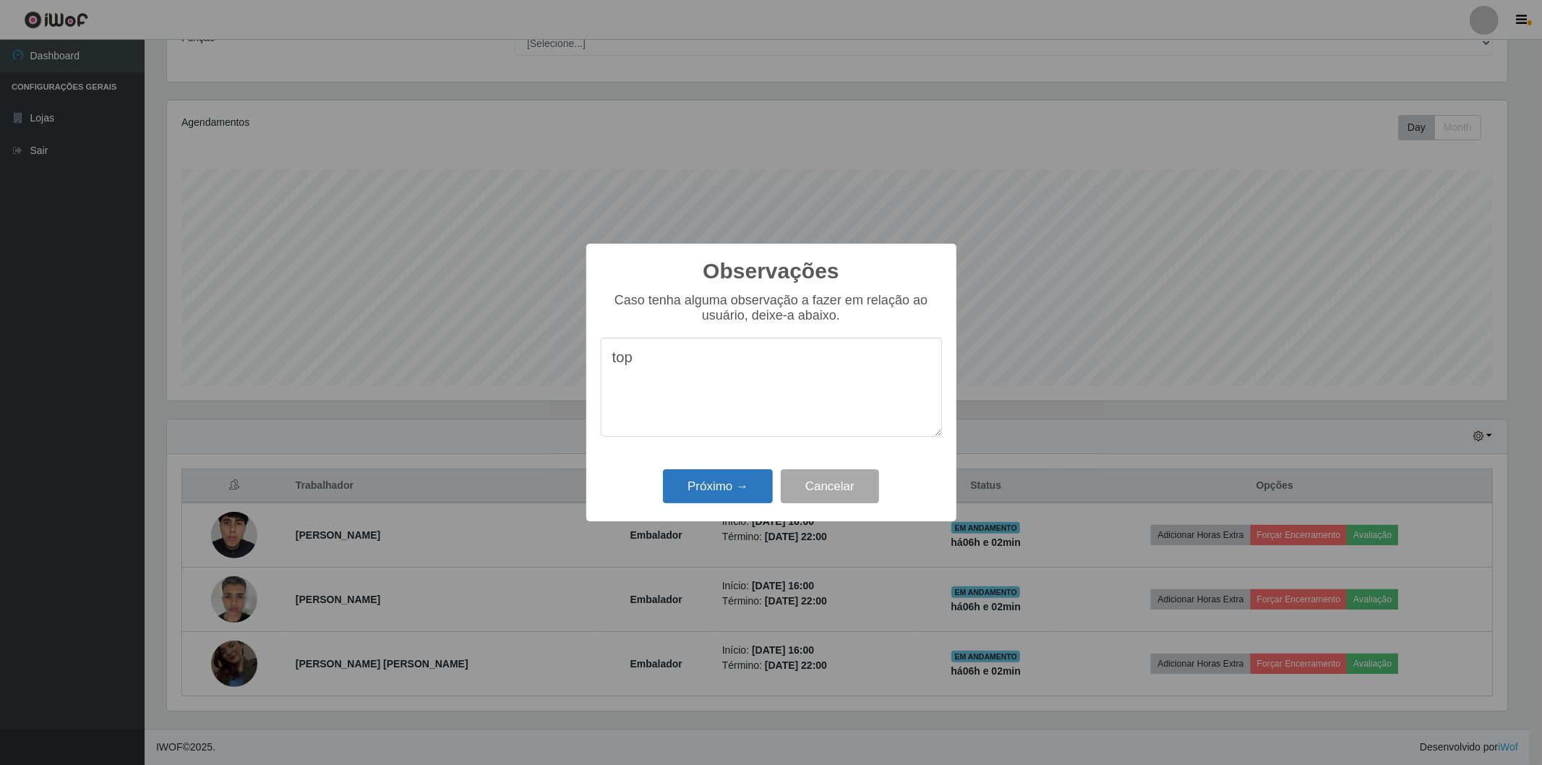
type textarea "top"
click at [710, 483] on button "Próximo →" at bounding box center [718, 486] width 110 height 34
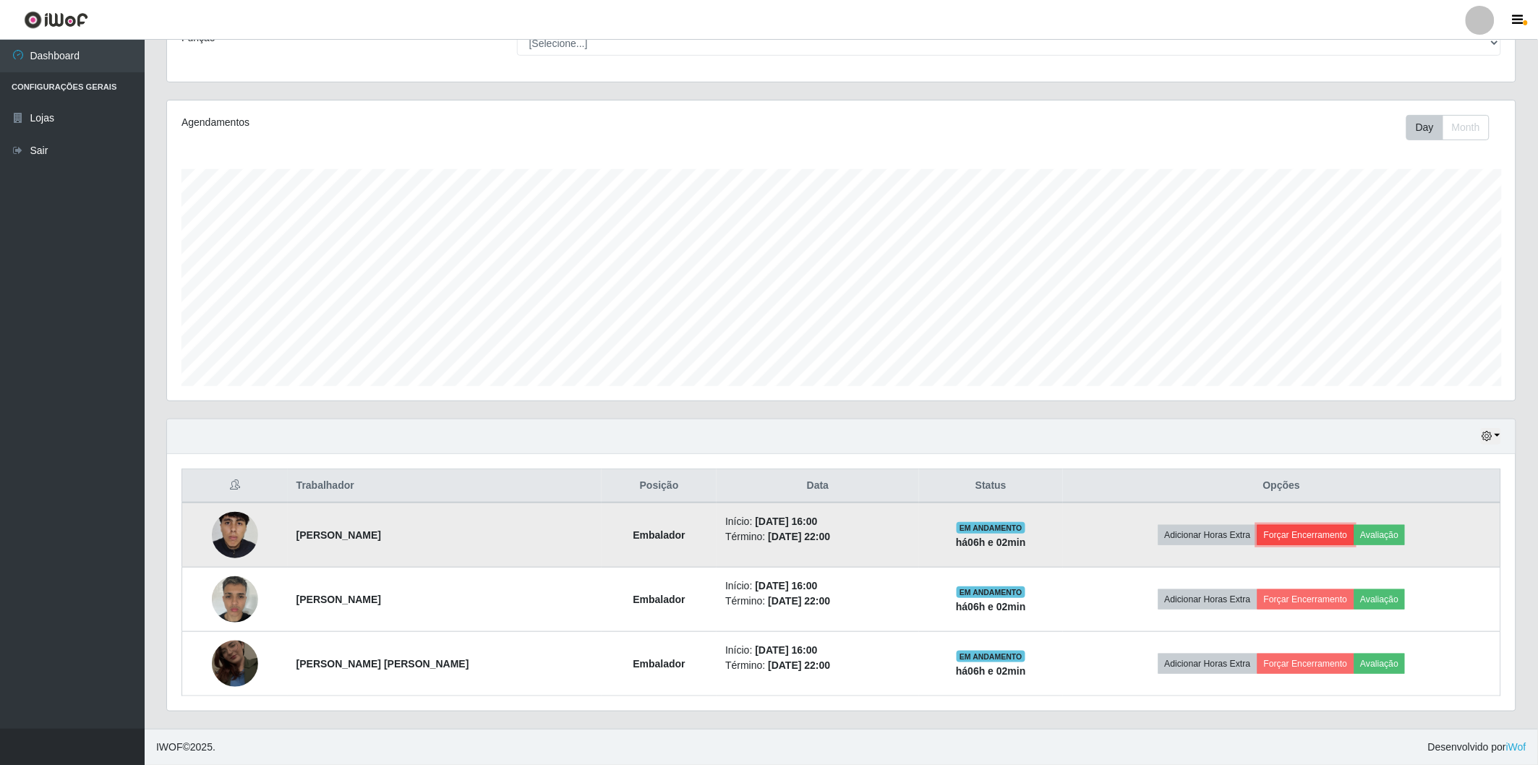
click at [1300, 526] on button "Forçar Encerramento" at bounding box center [1305, 535] width 97 height 20
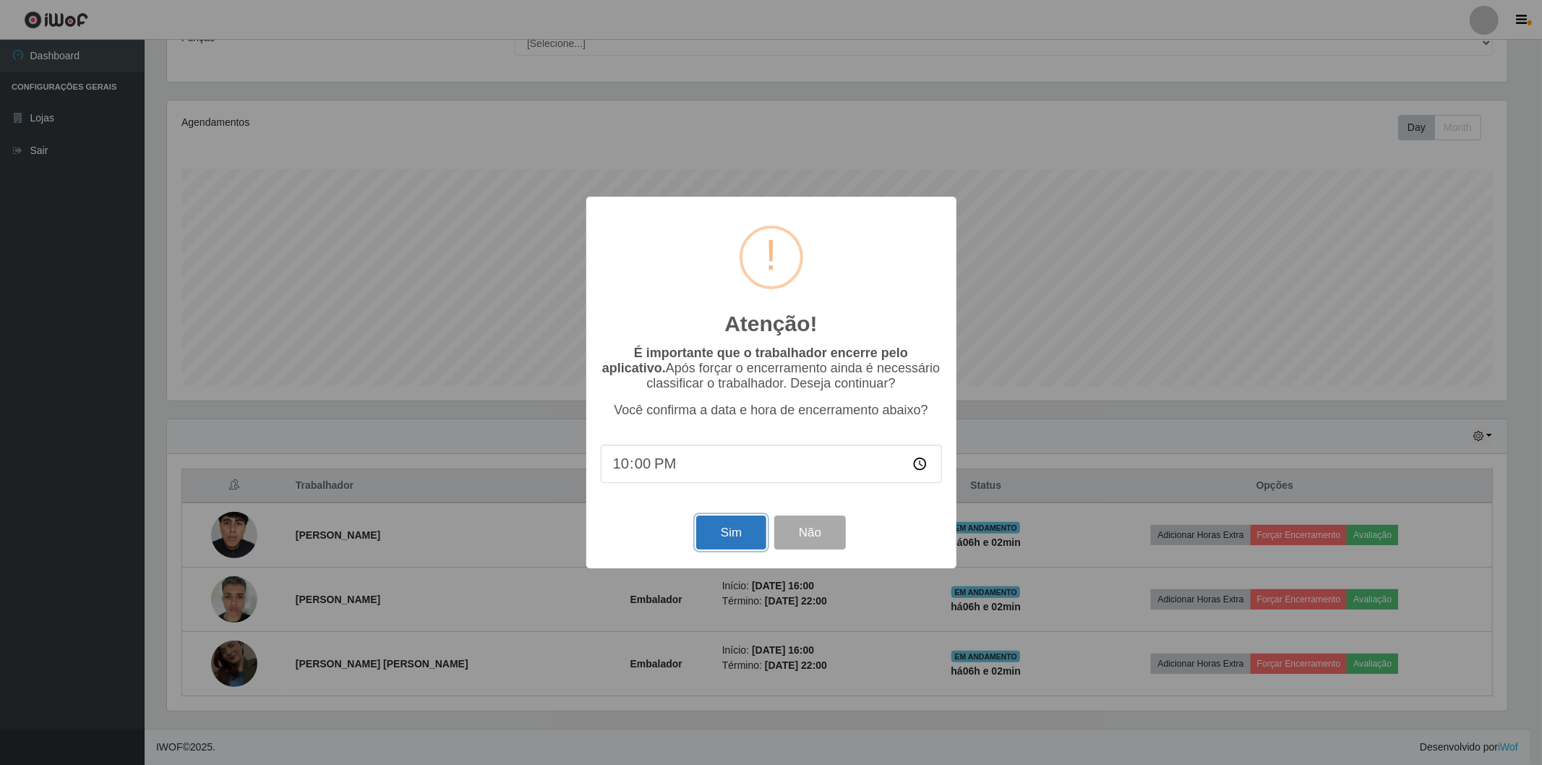
click at [709, 536] on button "Sim" at bounding box center [731, 532] width 70 height 34
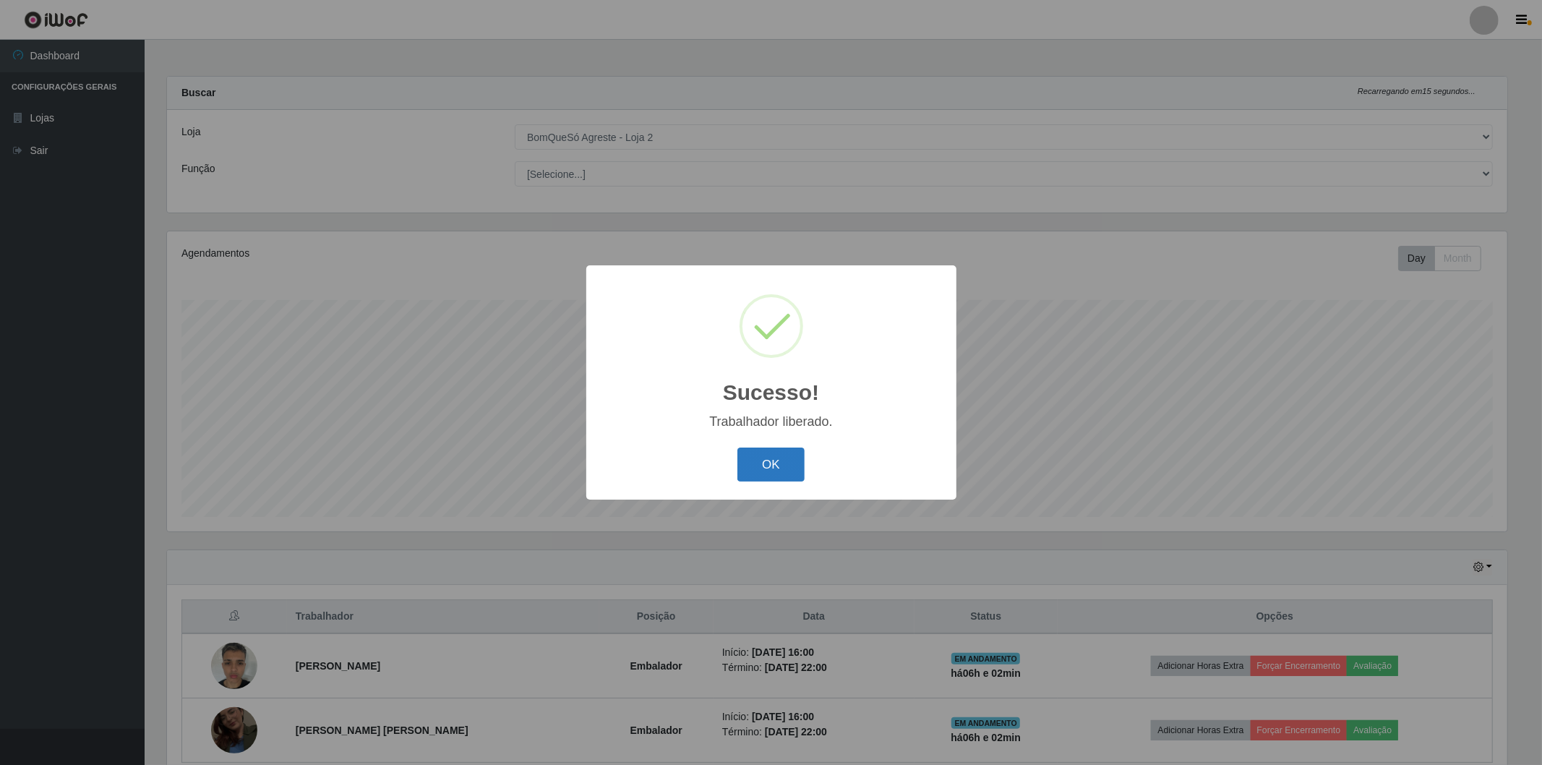
click at [753, 468] on button "OK" at bounding box center [770, 465] width 67 height 34
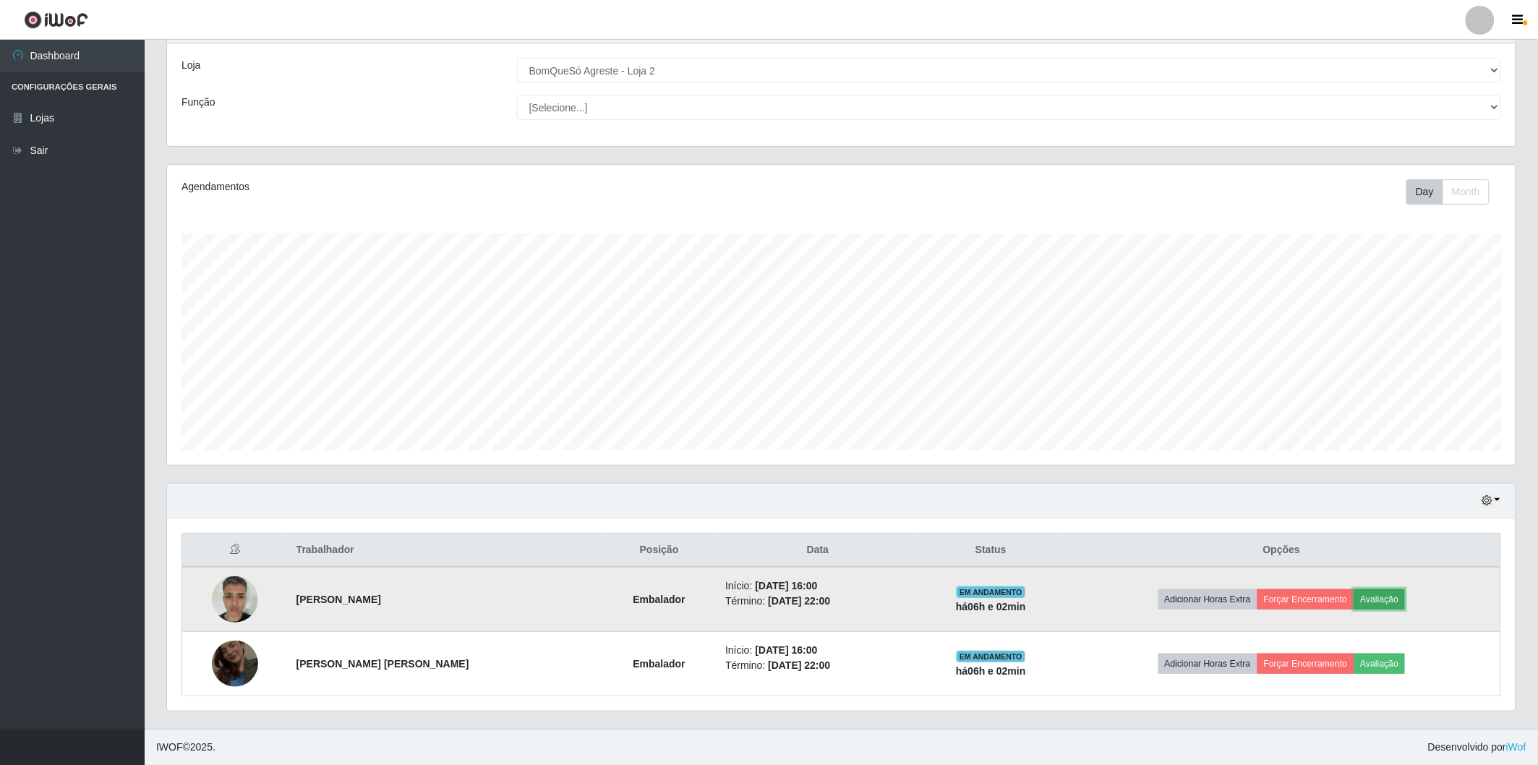
click at [1384, 591] on button "Avaliação" at bounding box center [1379, 599] width 51 height 20
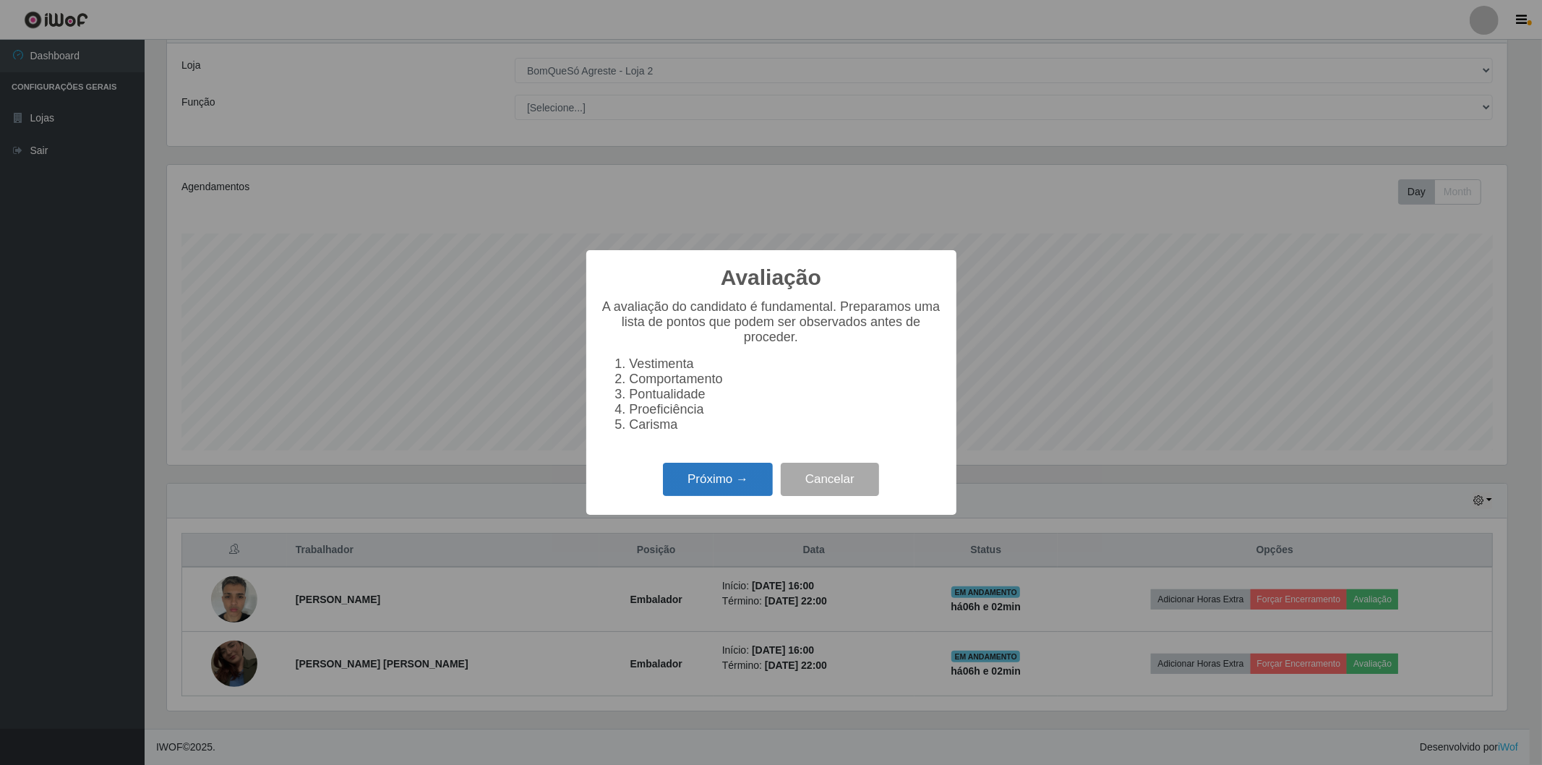
click at [677, 474] on button "Próximo →" at bounding box center [718, 480] width 110 height 34
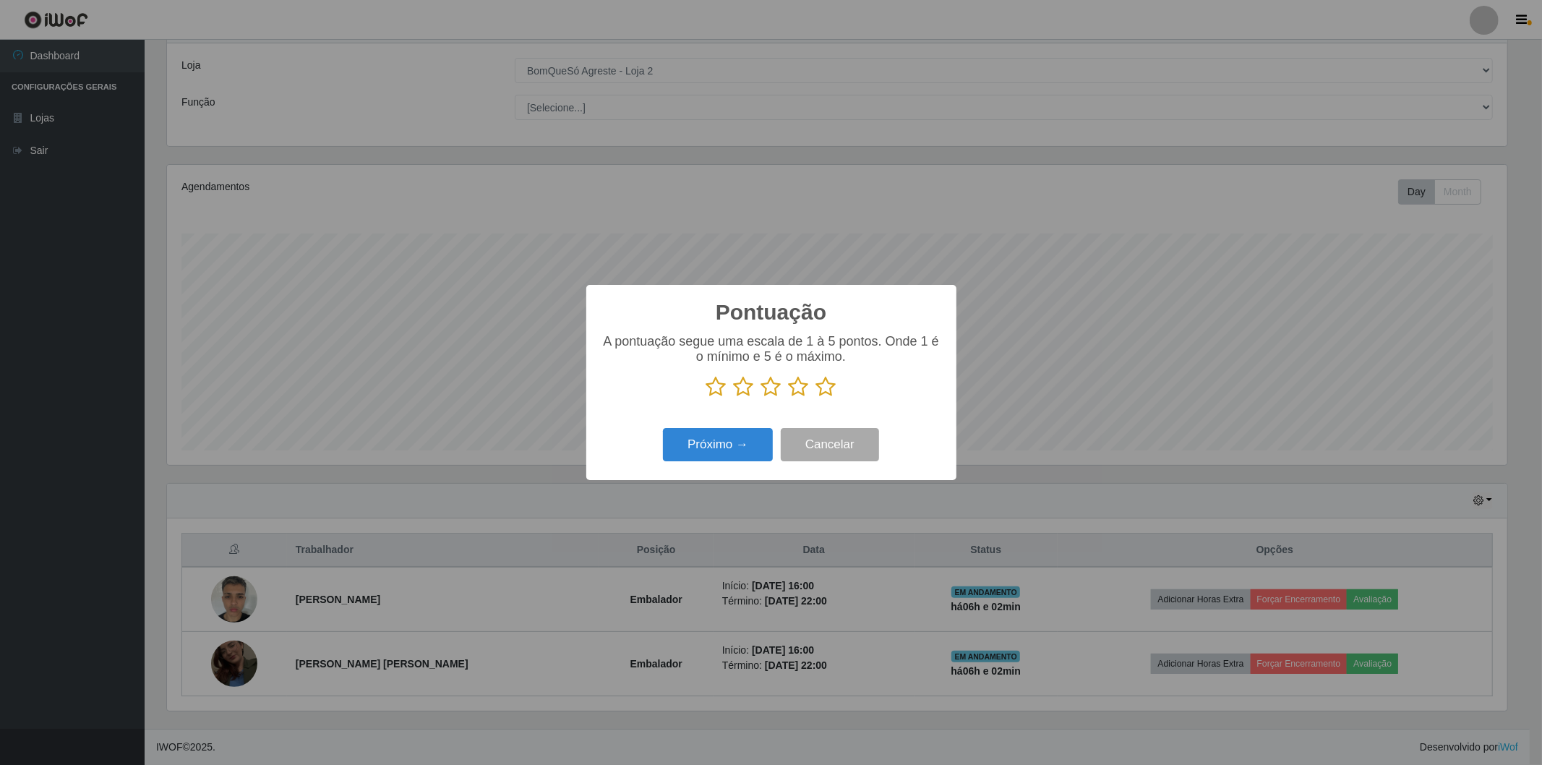
click at [829, 391] on icon at bounding box center [826, 387] width 20 height 22
click at [816, 398] on input "radio" at bounding box center [816, 398] width 0 height 0
click at [739, 445] on button "Próximo →" at bounding box center [718, 445] width 110 height 34
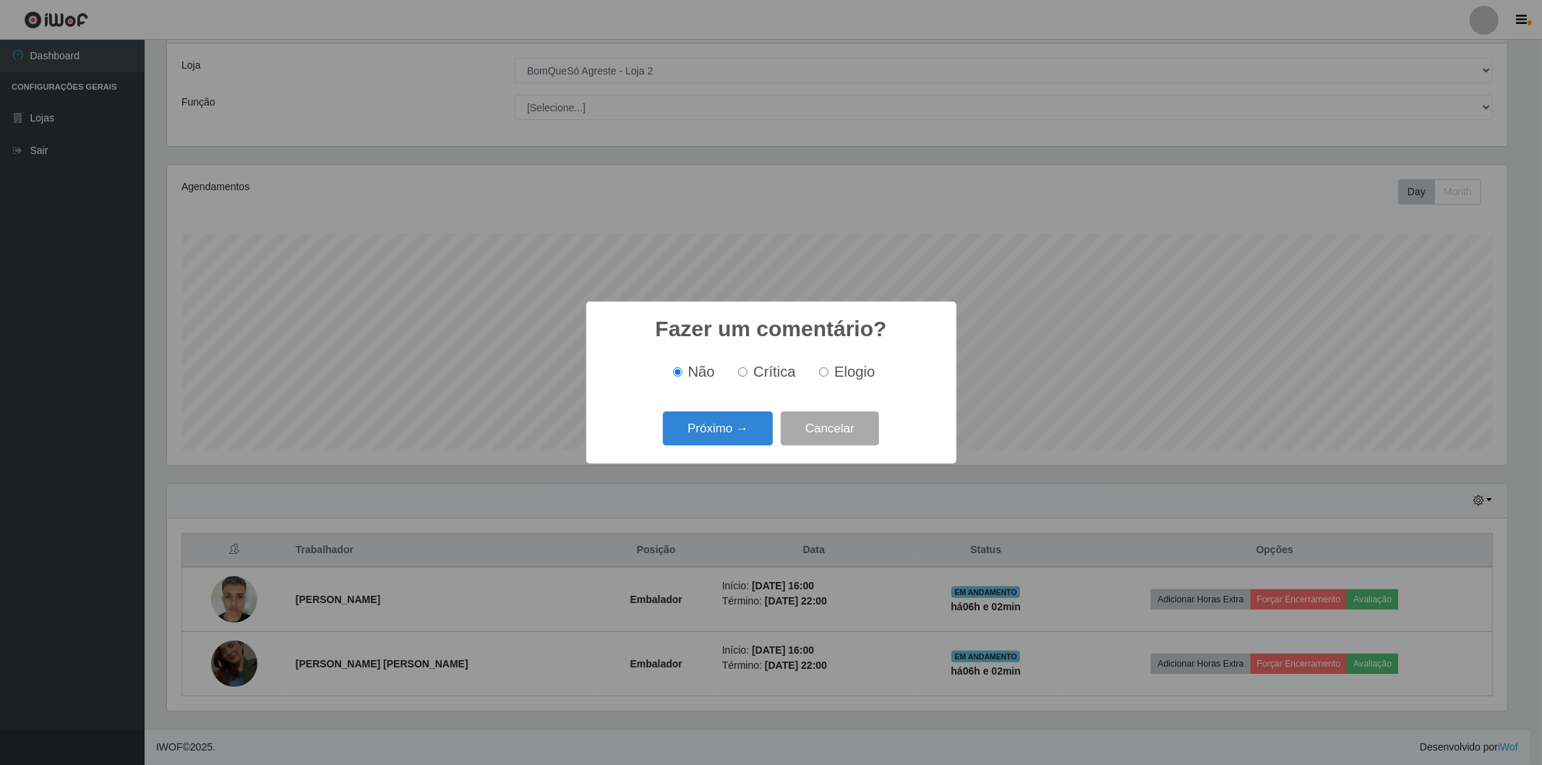
click at [824, 372] on input "Elogio" at bounding box center [823, 371] width 9 height 9
radio input "true"
click at [755, 429] on button "Próximo →" at bounding box center [718, 428] width 110 height 34
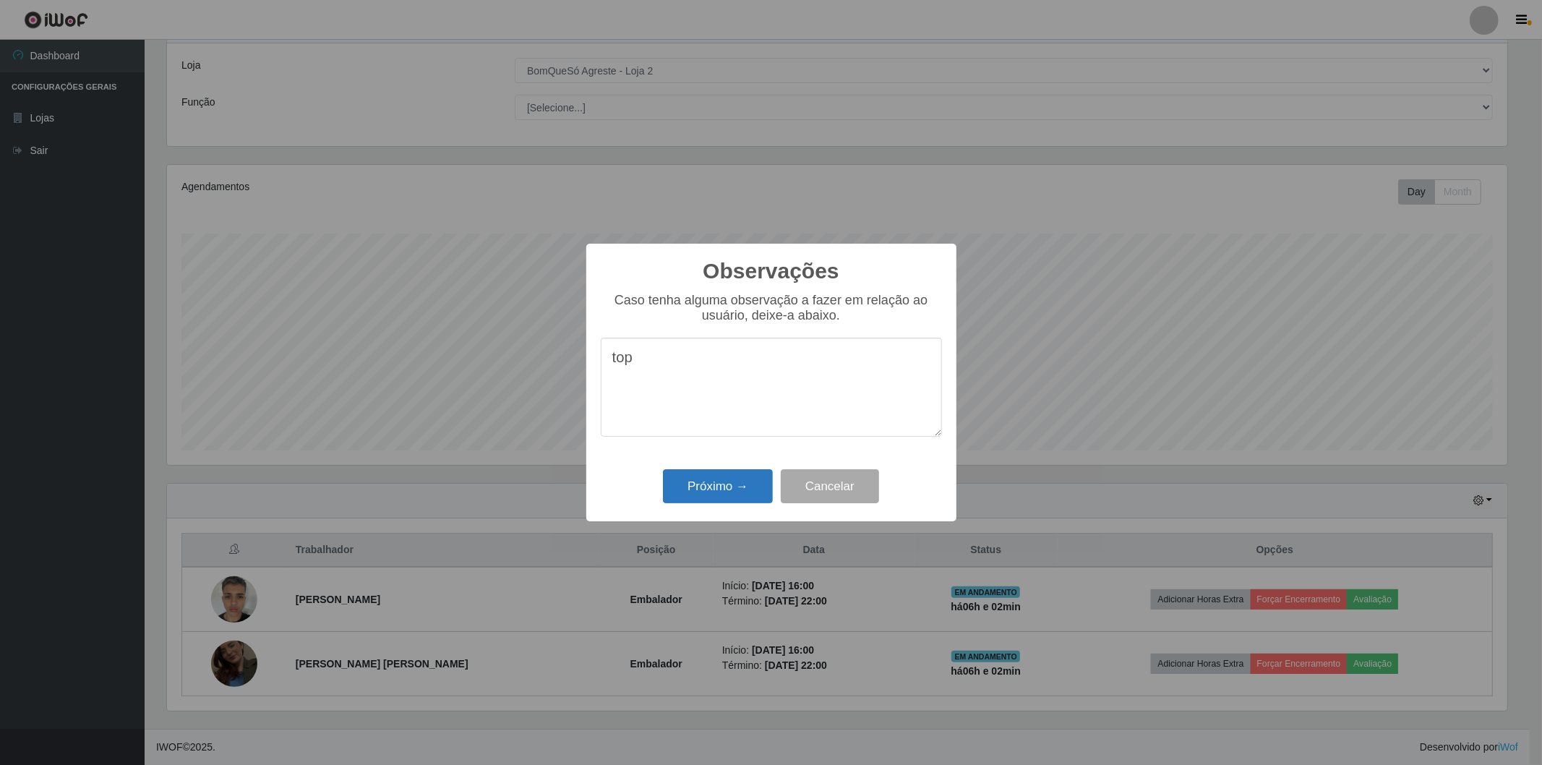
type textarea "top"
click at [719, 500] on button "Próximo →" at bounding box center [718, 486] width 110 height 34
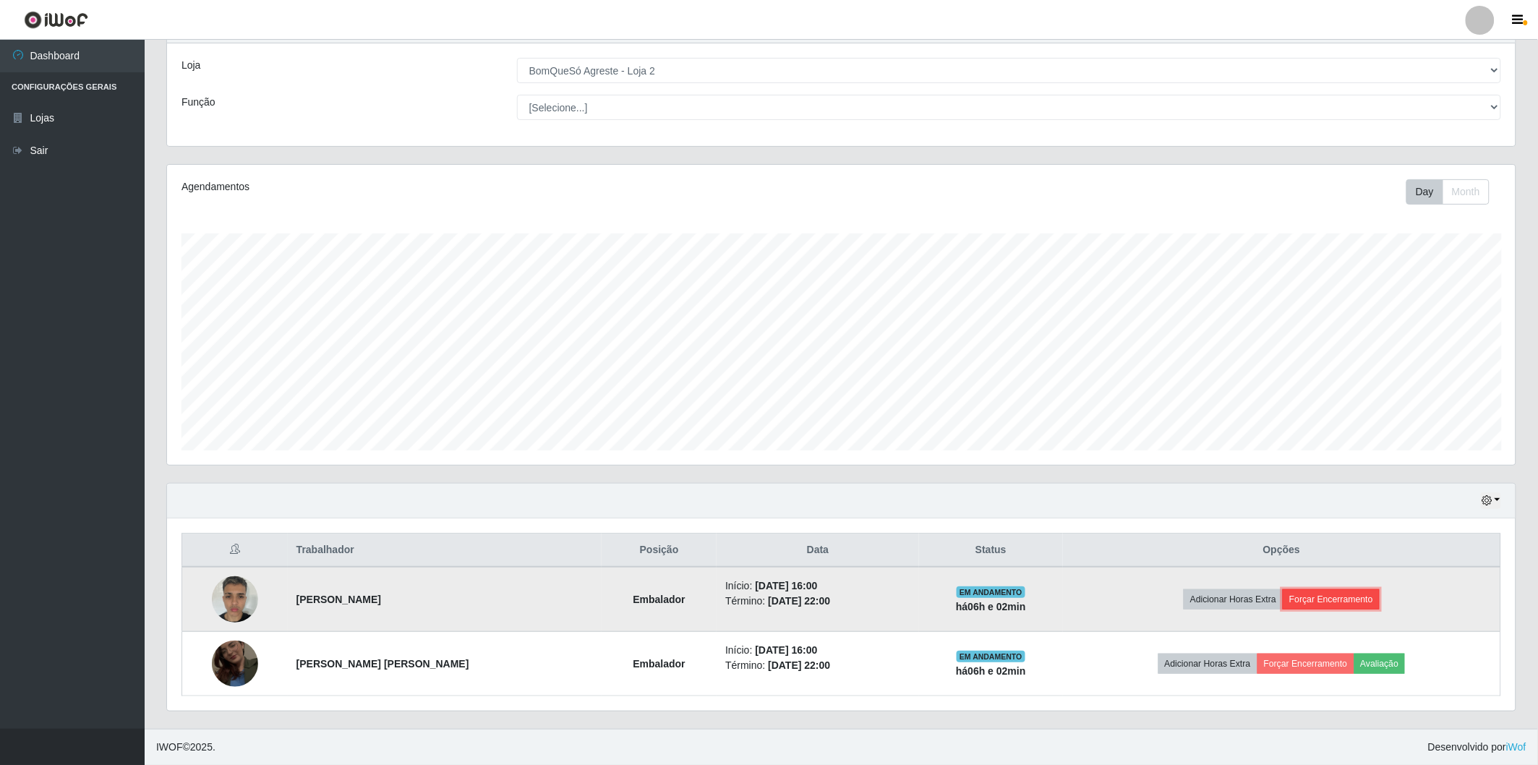
click at [1303, 595] on button "Forçar Encerramento" at bounding box center [1331, 599] width 97 height 20
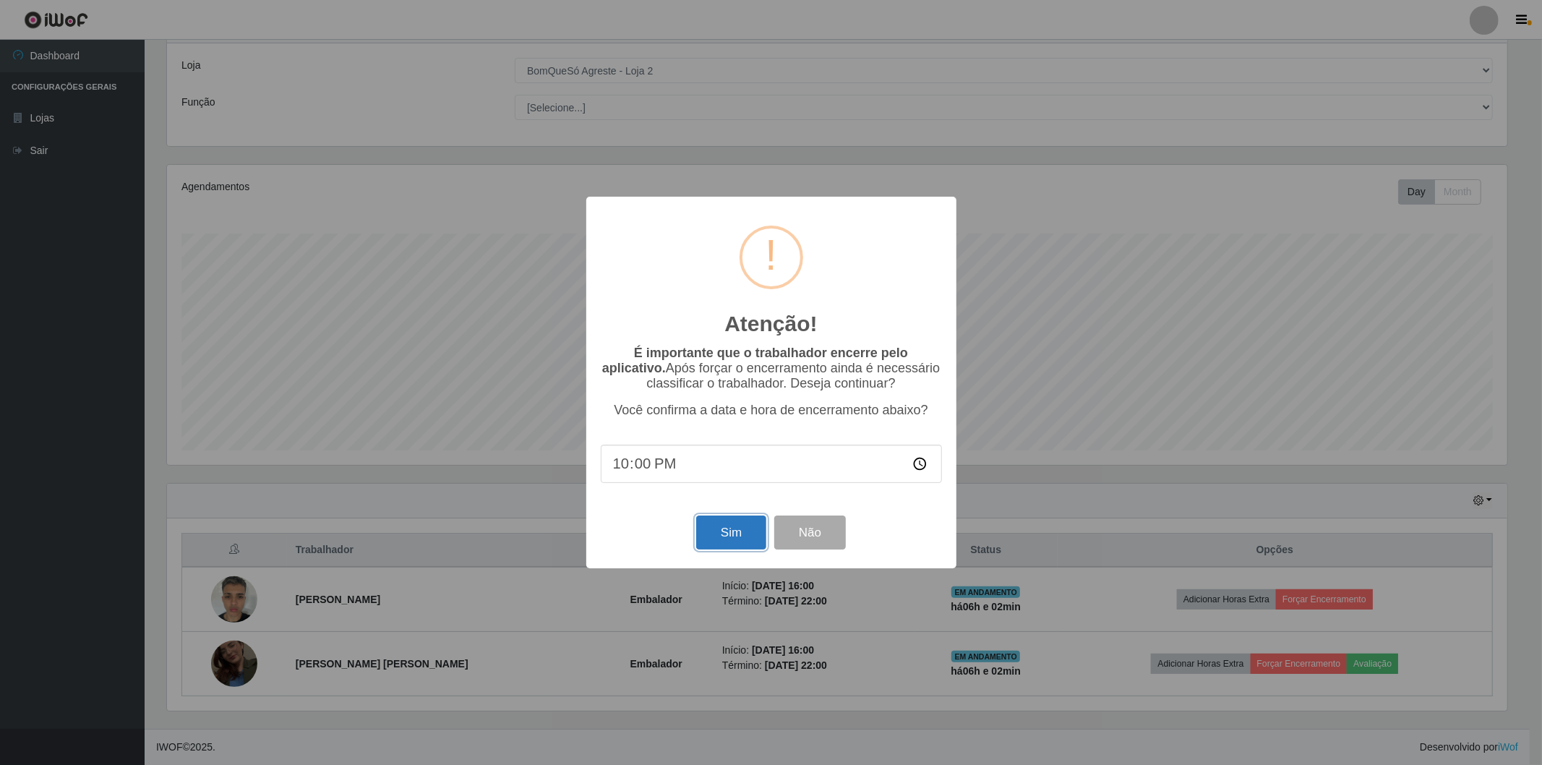
click at [737, 546] on button "Sim" at bounding box center [731, 532] width 70 height 34
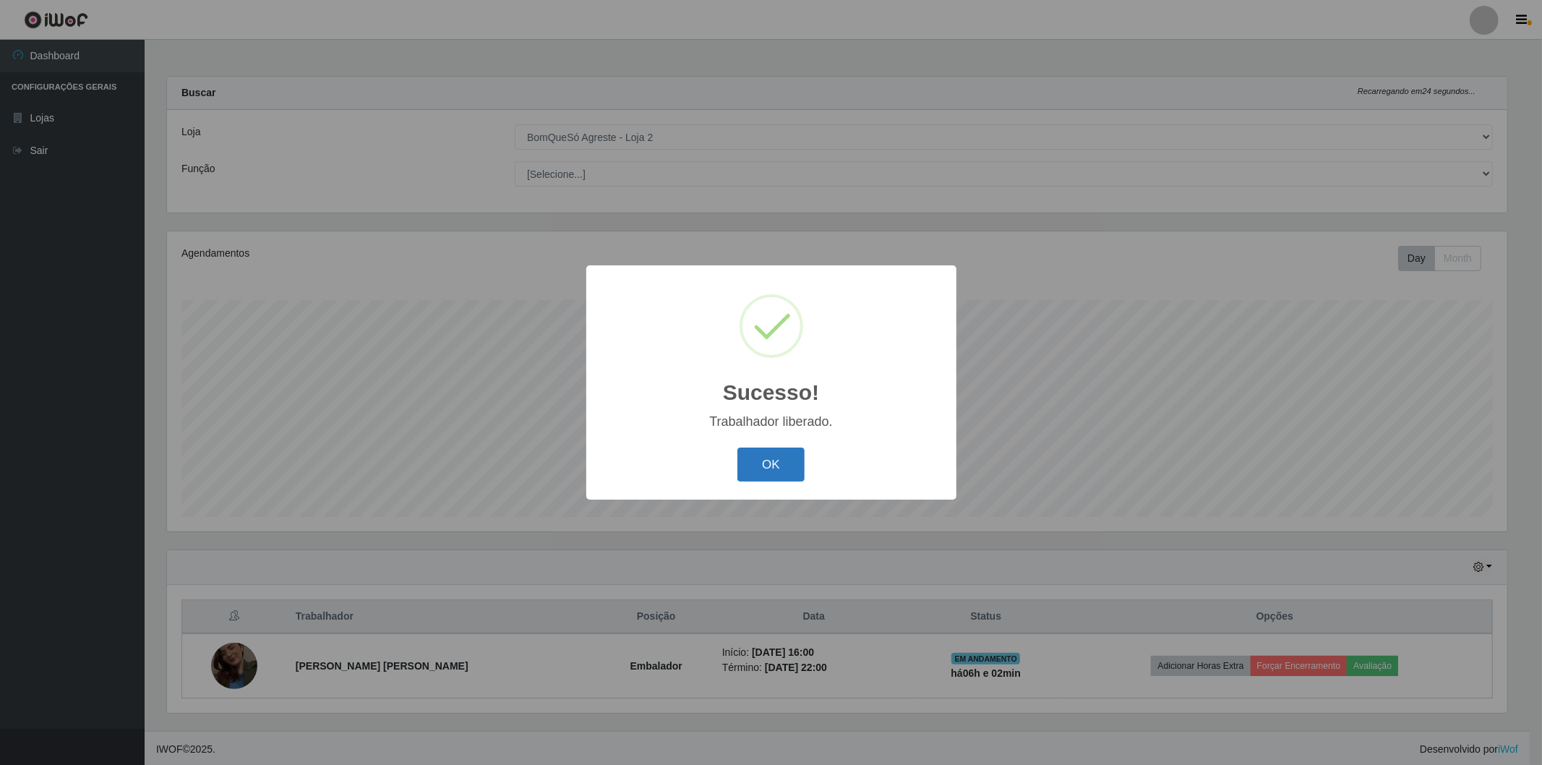
click at [762, 466] on button "OK" at bounding box center [770, 465] width 67 height 34
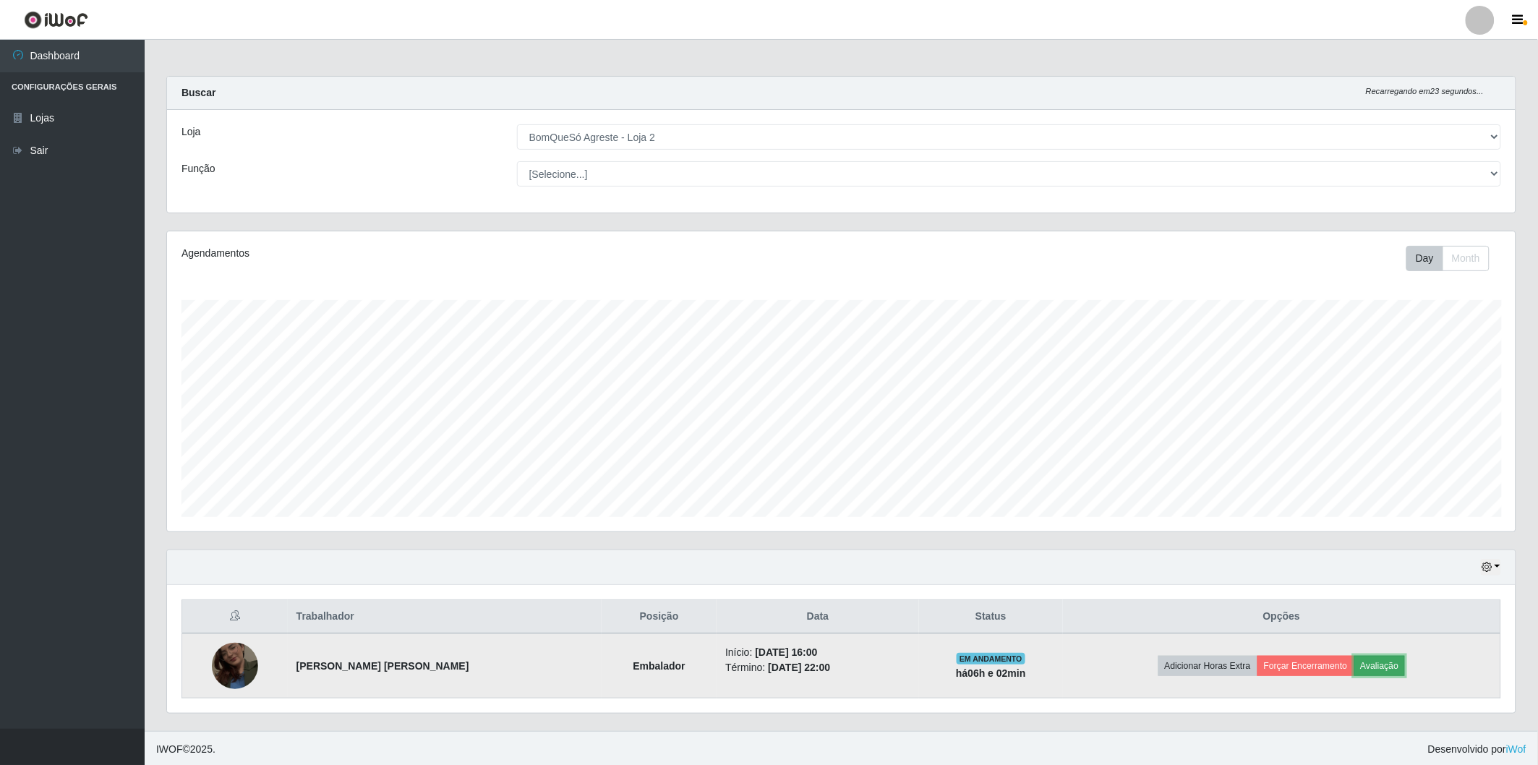
click at [1377, 664] on button "Avaliação" at bounding box center [1379, 666] width 51 height 20
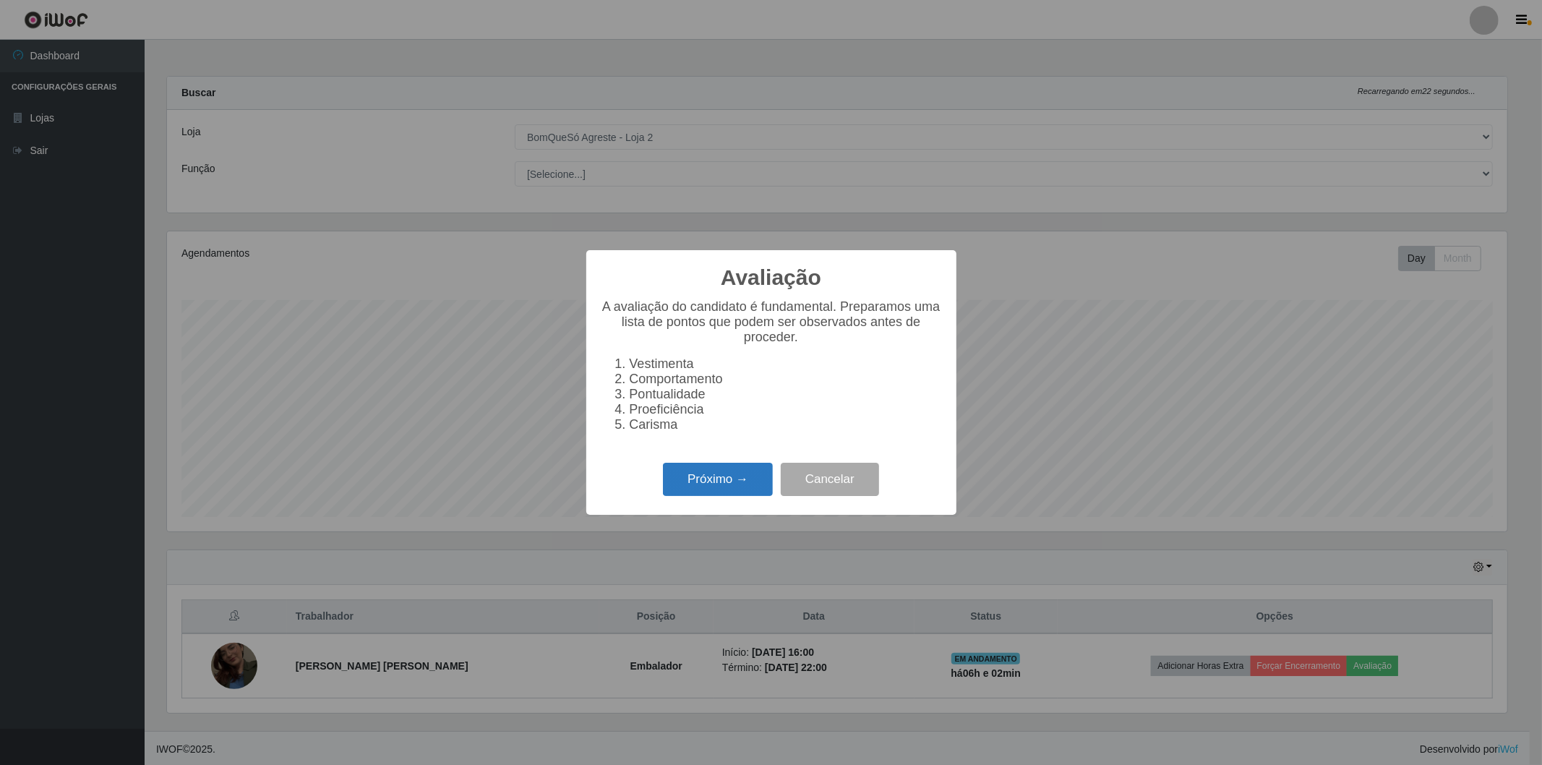
click at [719, 477] on button "Próximo →" at bounding box center [718, 480] width 110 height 34
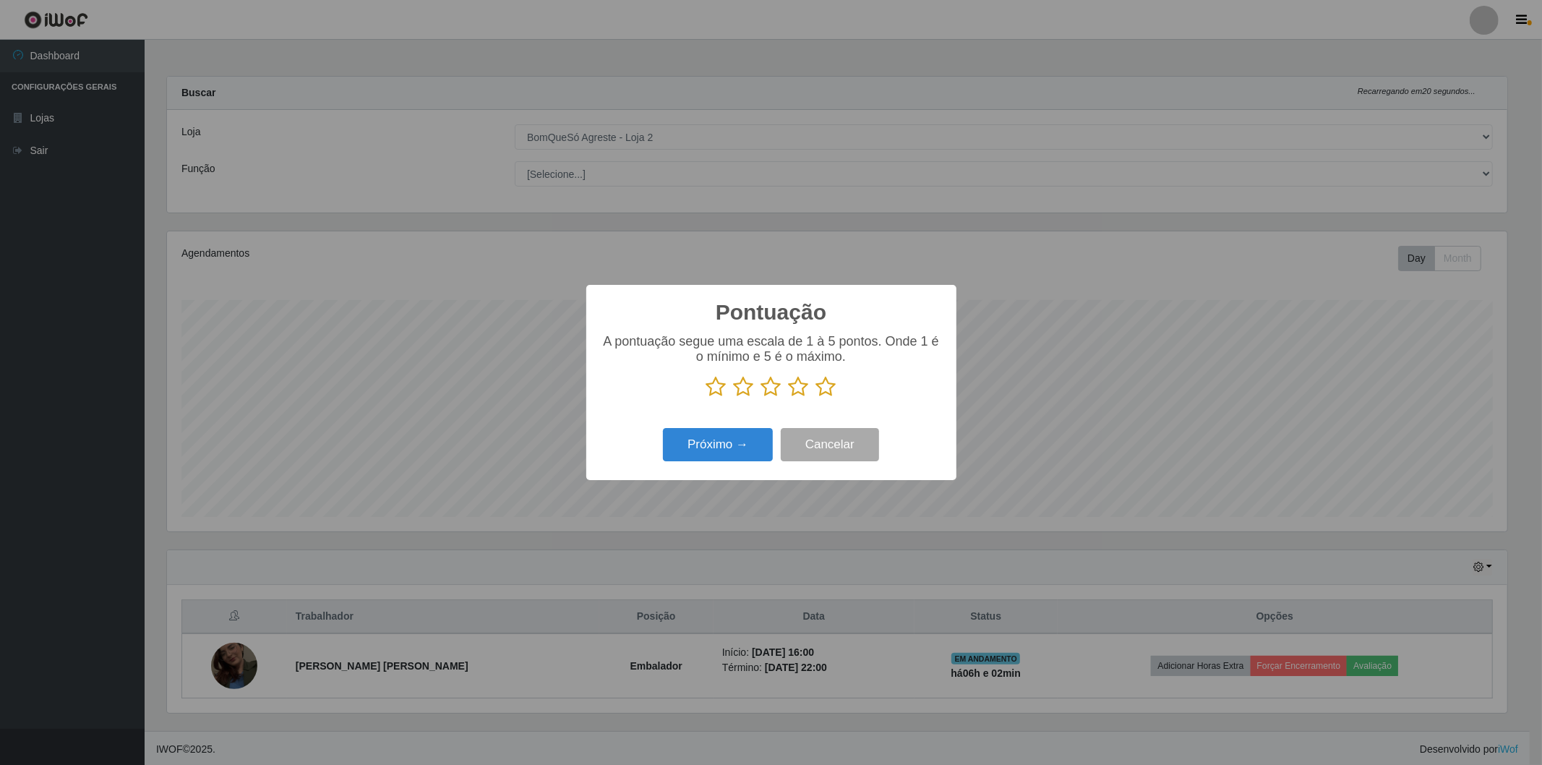
click at [829, 386] on icon at bounding box center [826, 387] width 20 height 22
click at [816, 398] on input "radio" at bounding box center [816, 398] width 0 height 0
click at [719, 437] on button "Próximo →" at bounding box center [718, 445] width 110 height 34
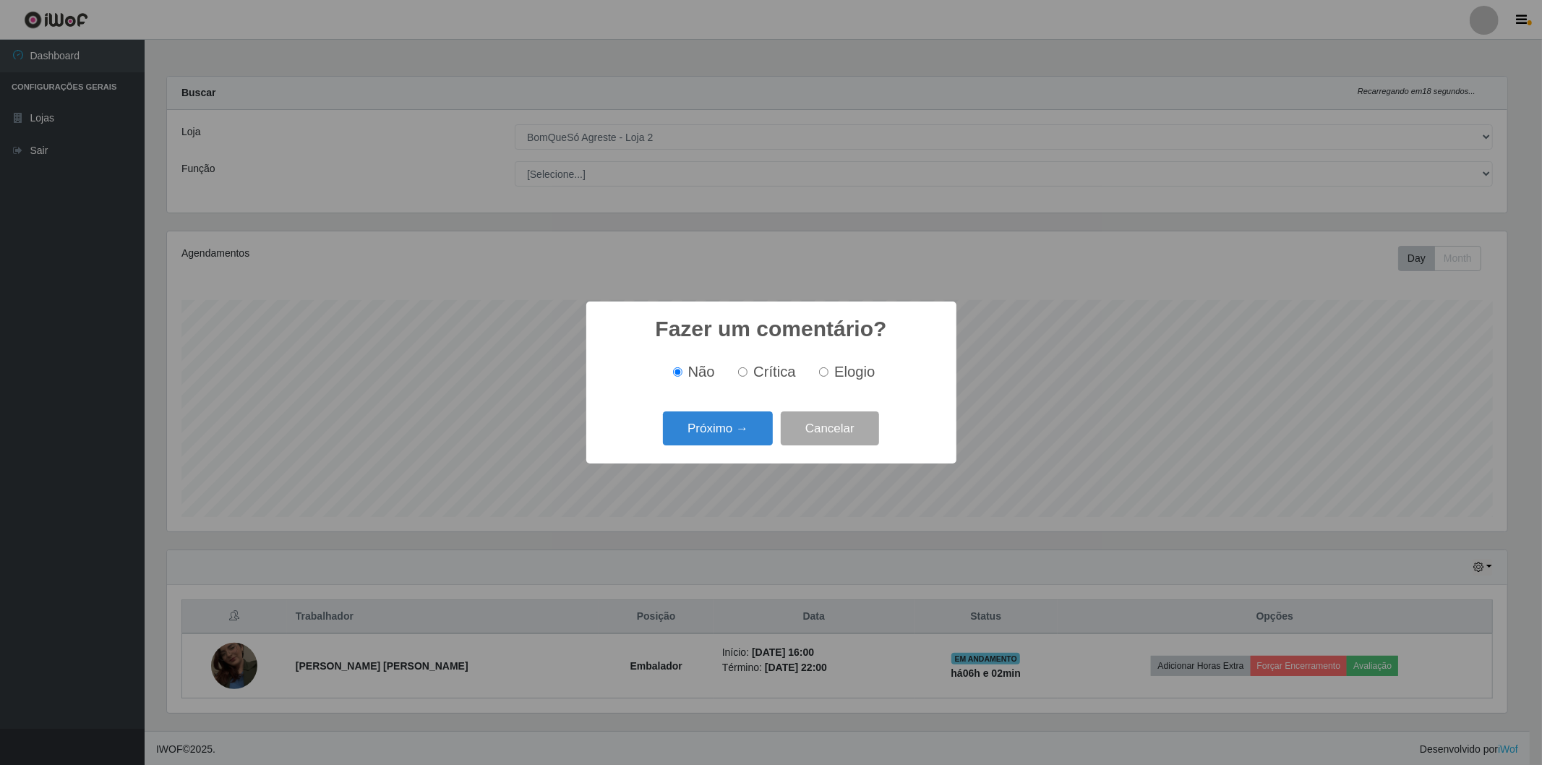
click at [819, 369] on input "Elogio" at bounding box center [823, 371] width 9 height 9
radio input "true"
click at [723, 432] on button "Próximo →" at bounding box center [718, 428] width 110 height 34
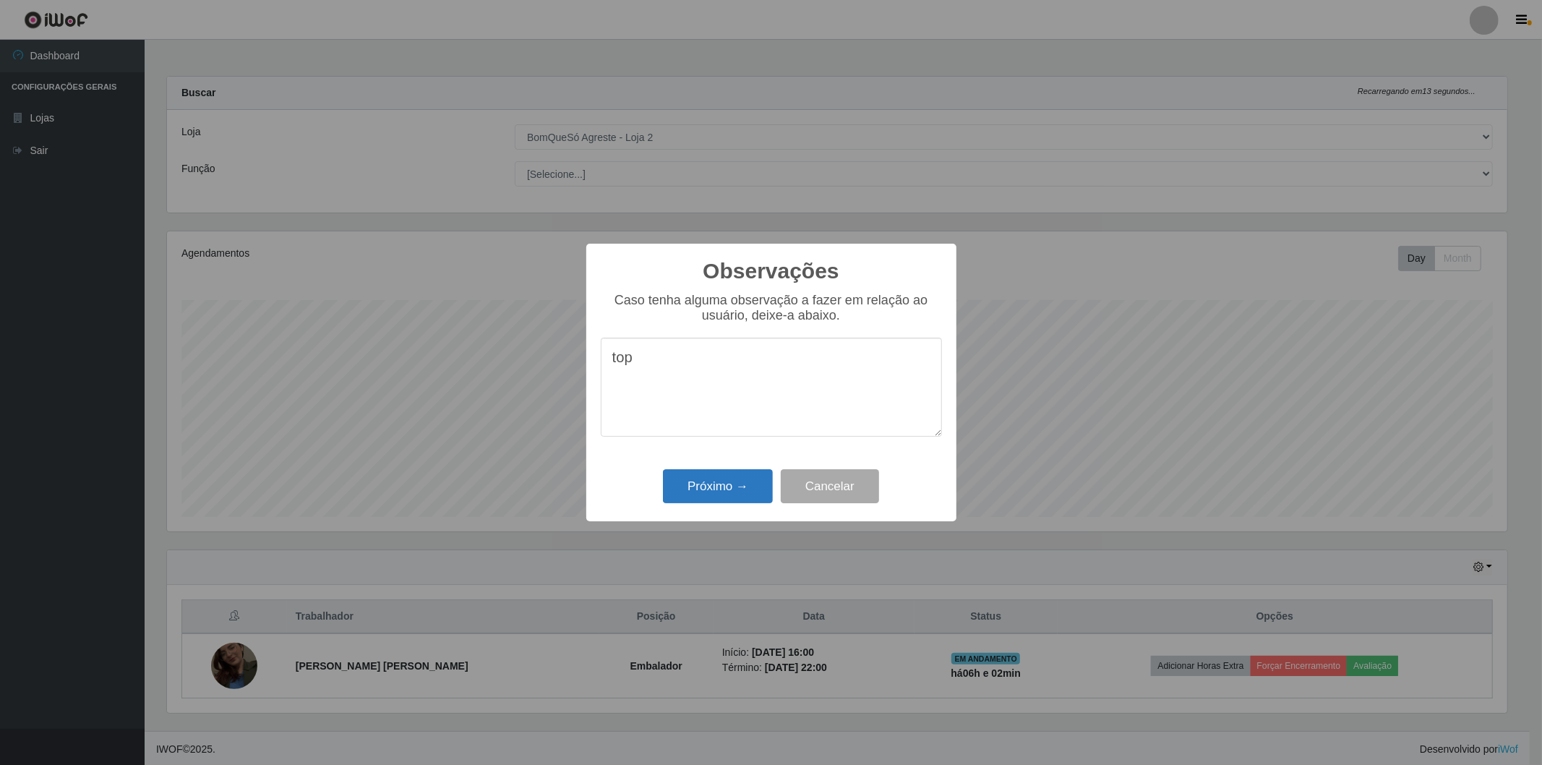
type textarea "top"
click at [730, 493] on button "Próximo →" at bounding box center [718, 486] width 110 height 34
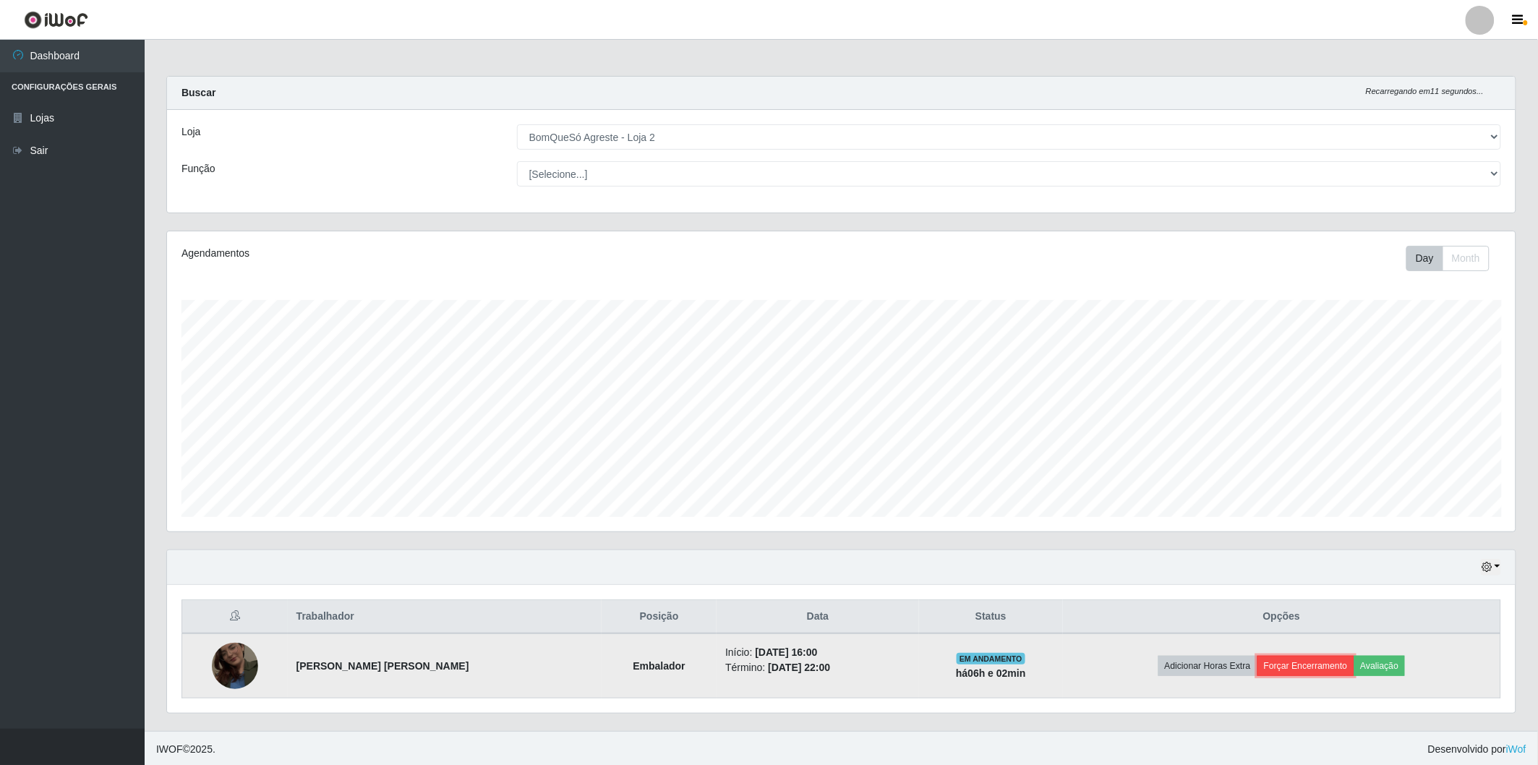
click at [1324, 662] on button "Forçar Encerramento" at bounding box center [1305, 666] width 97 height 20
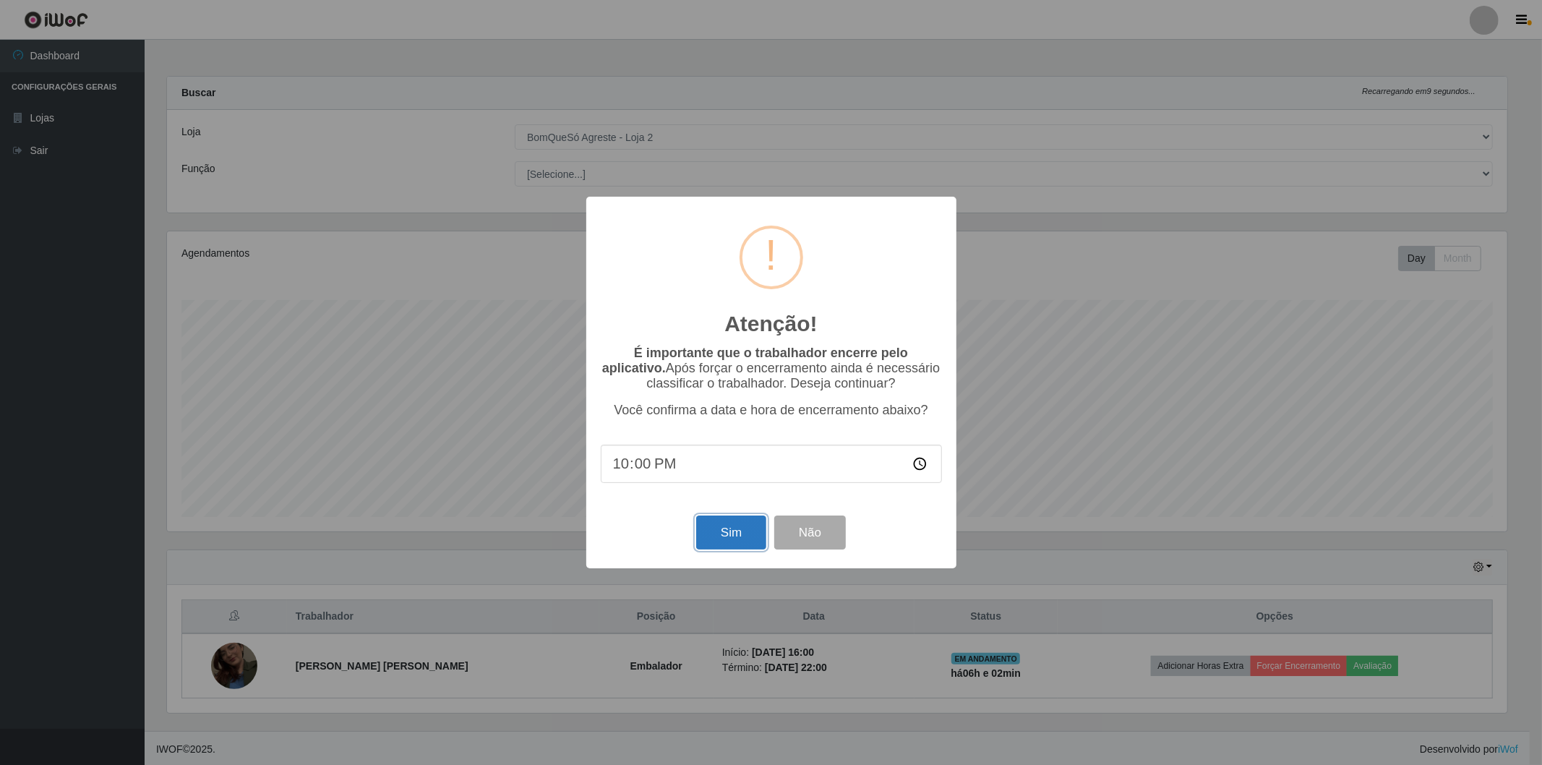
click at [753, 539] on button "Sim" at bounding box center [731, 532] width 70 height 34
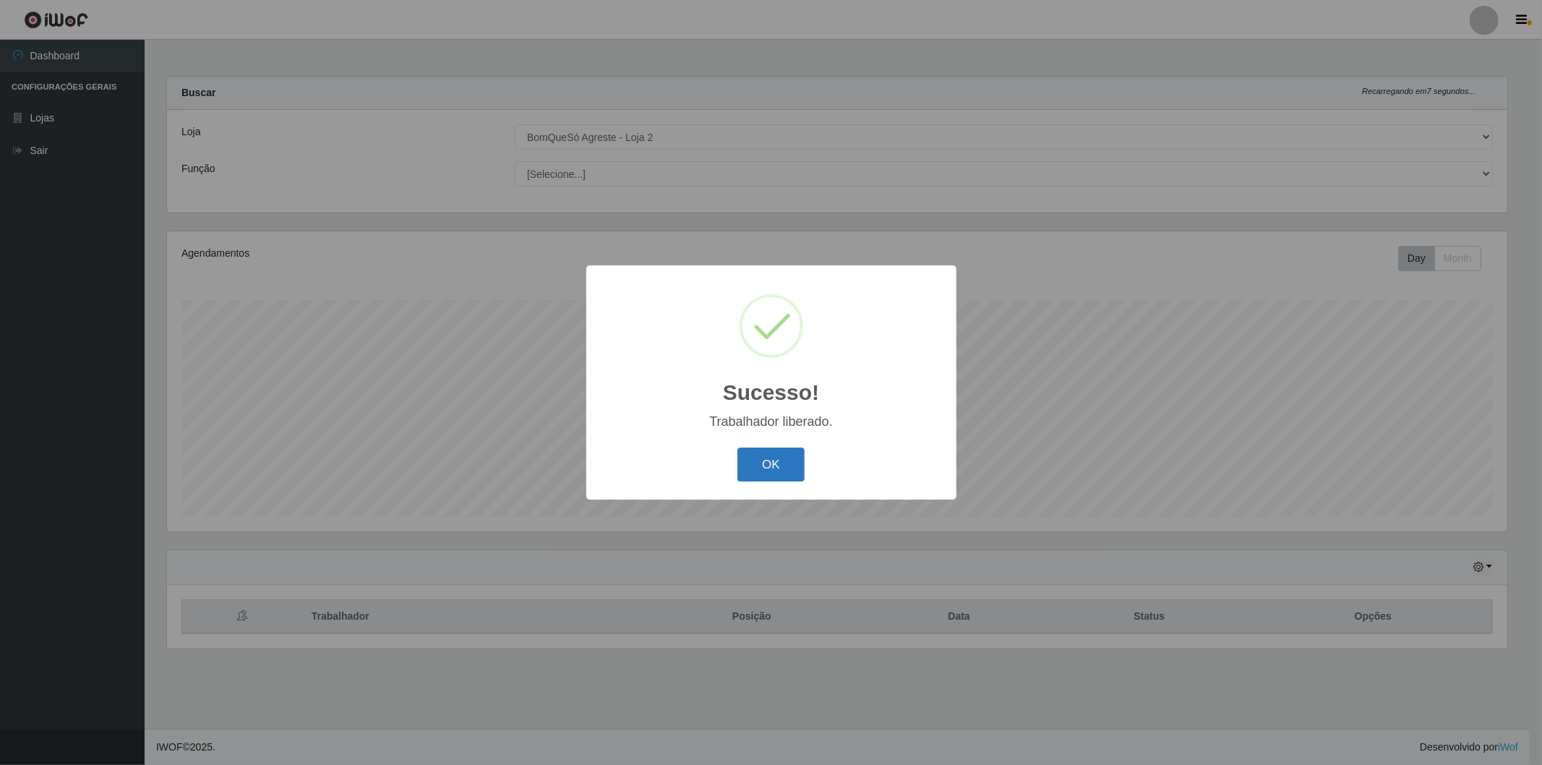
click at [764, 453] on button "OK" at bounding box center [770, 465] width 67 height 34
